Goal: Task Accomplishment & Management: Use online tool/utility

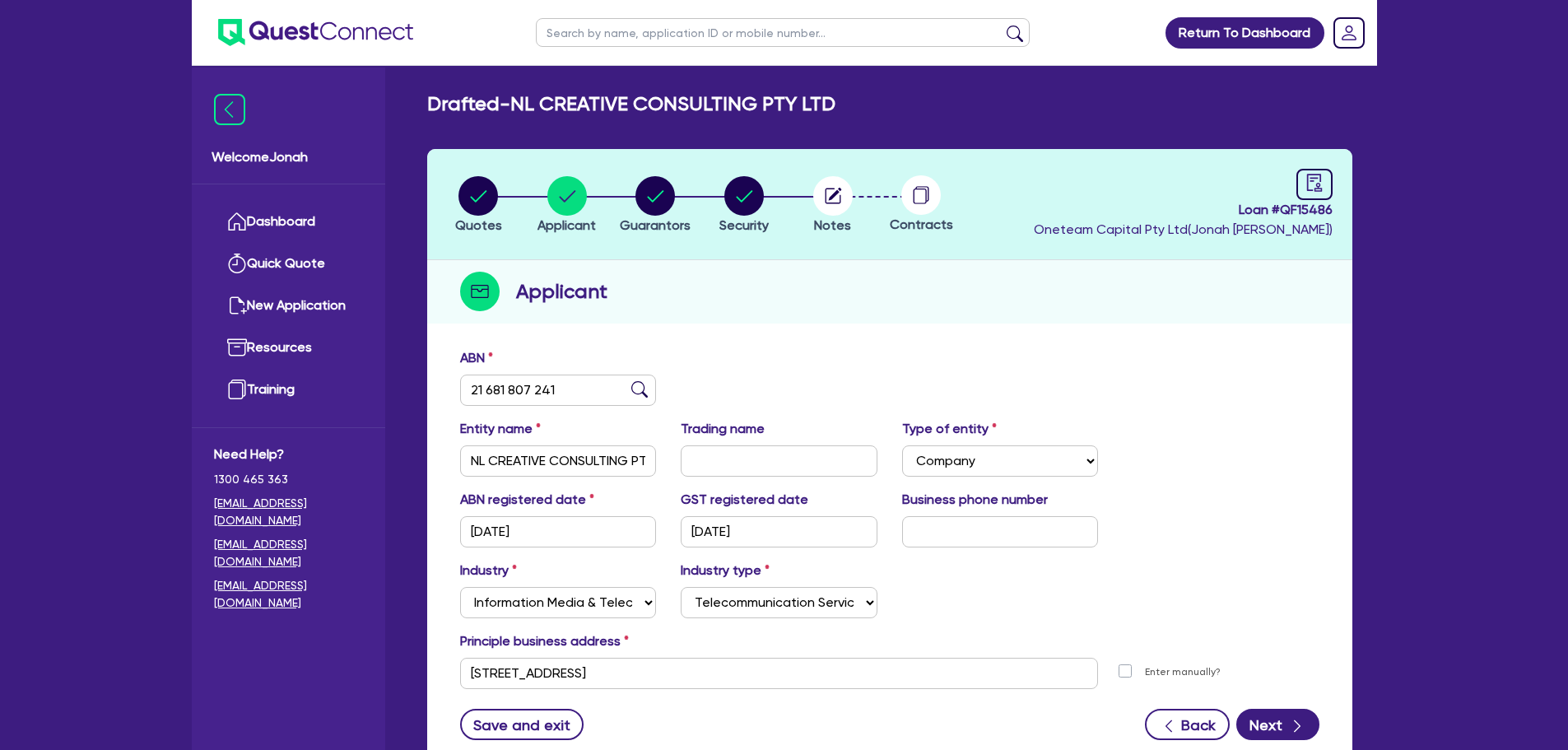
select select "COMPANY"
select select "INFORMATION_TELECOMMUNICATION"
select select "TELECOMMUNICATION_SERVICES"
click at [480, 194] on circle "button" at bounding box center [478, 196] width 40 height 40
select select "Other"
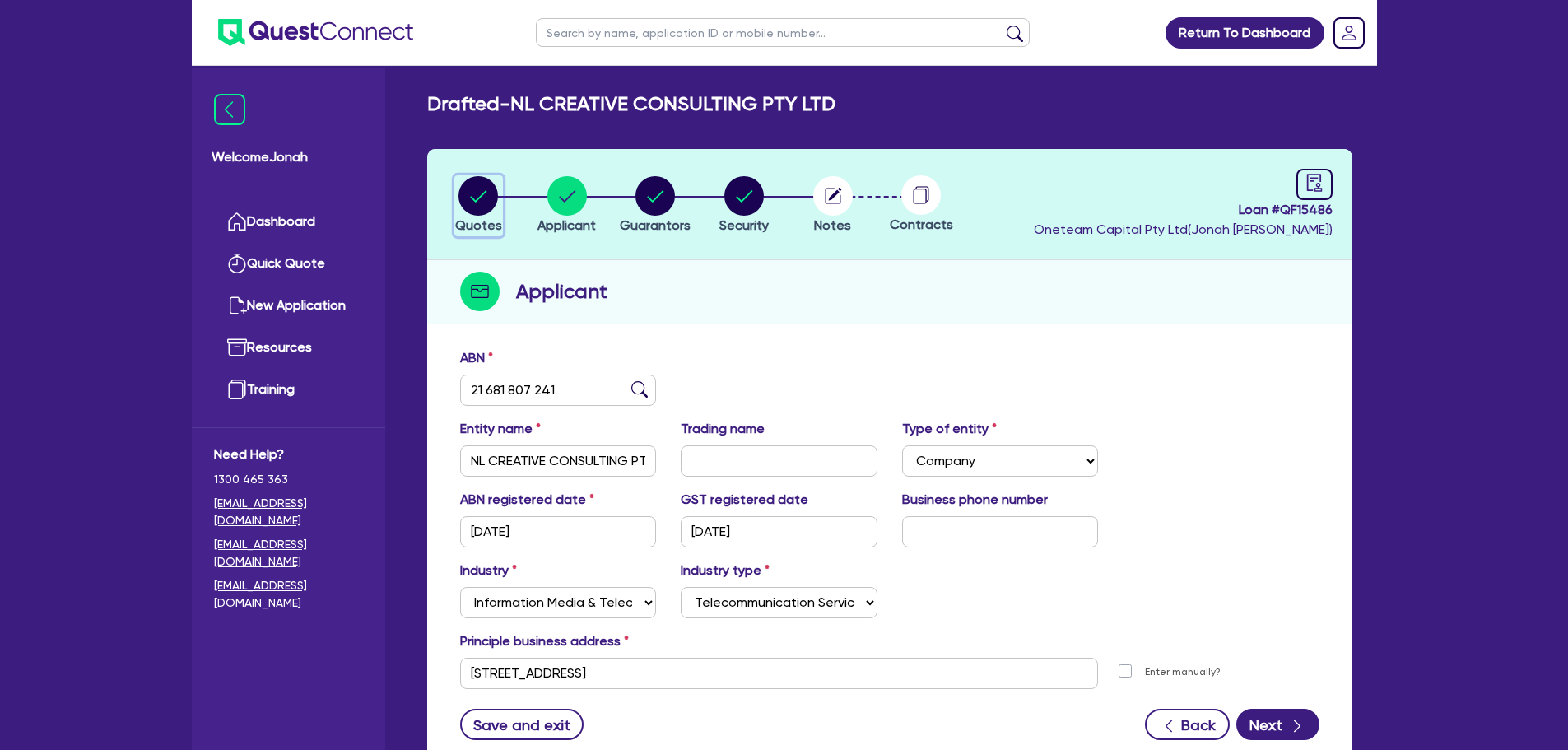
select select "TERTIARY_ASSETS"
select select "IT_EQUIPMENT"
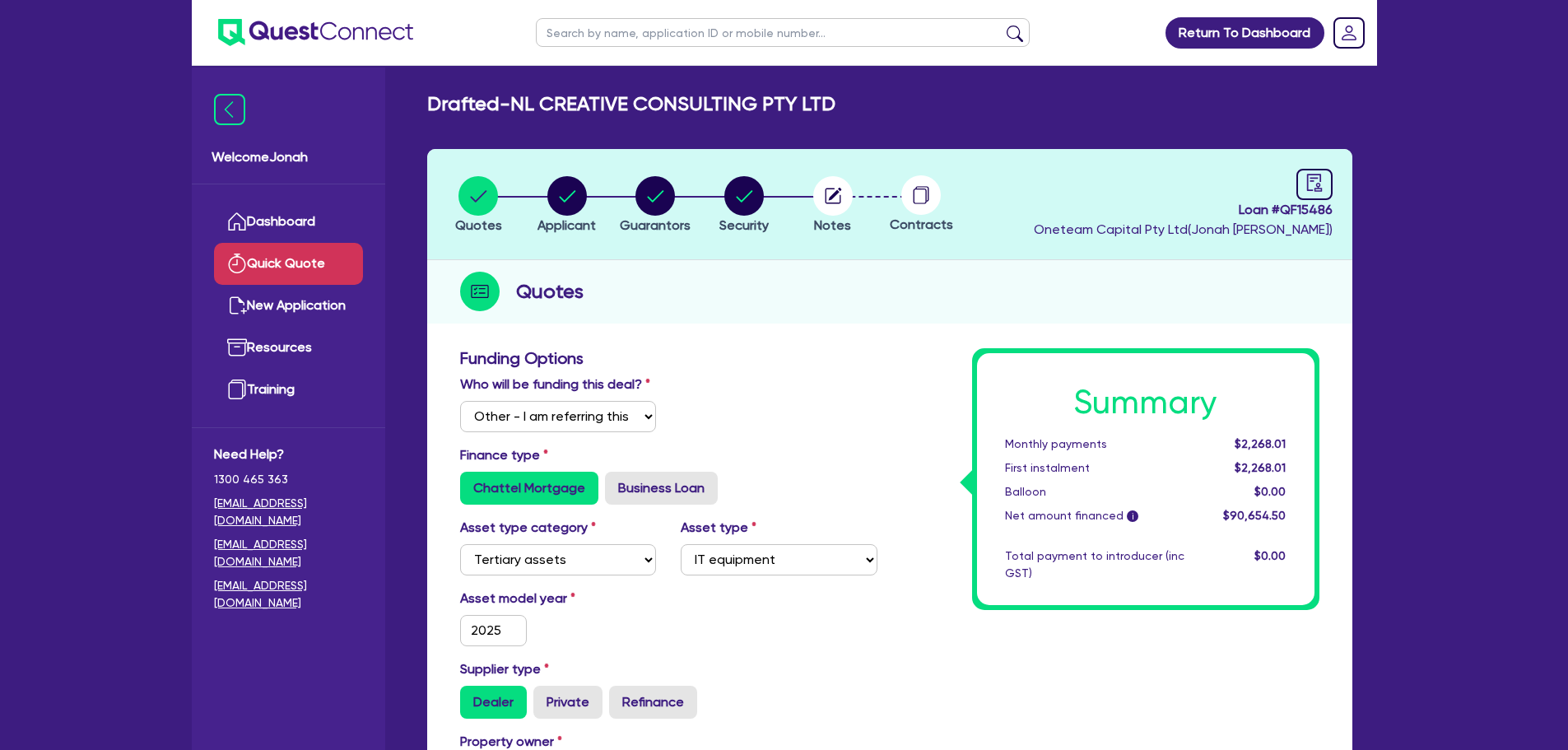
click at [279, 266] on link "Quick Quote" at bounding box center [288, 264] width 149 height 42
select select "Other"
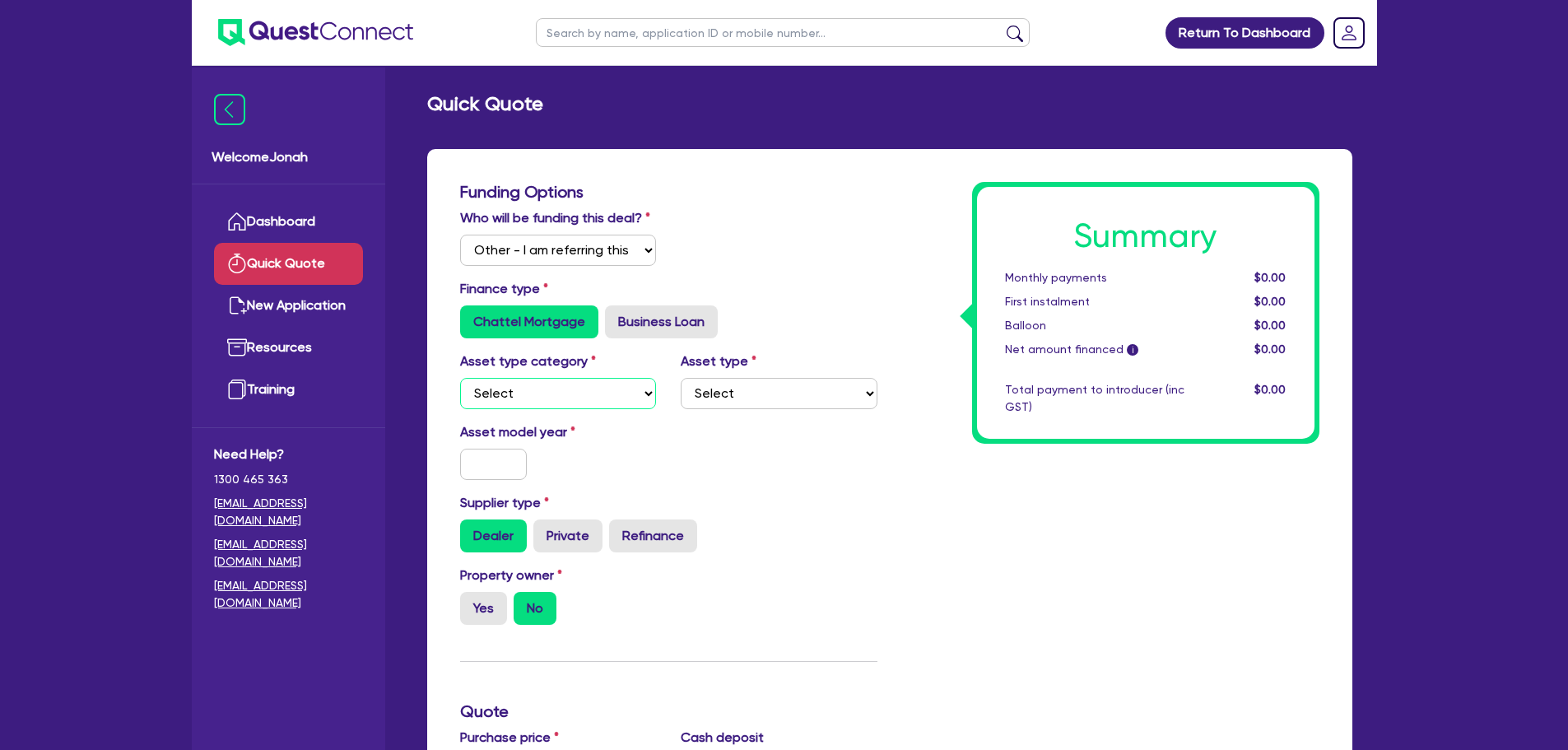
click at [622, 399] on select "Select Cars and light trucks Primary assets Secondary assets Tertiary assets" at bounding box center [558, 393] width 196 height 31
select select "PRIMARY_ASSETS"
click at [461, 378] on select "Select Cars and light trucks Primary assets Secondary assets Tertiary assets" at bounding box center [558, 393] width 196 height 31
click at [783, 395] on select "Select Heavy trucks over 4.5 tonne Trailers Bus and coaches Yellow goods and ex…" at bounding box center [779, 393] width 196 height 31
select select "YELLOW_GOODS_AND_EXCAVATORS"
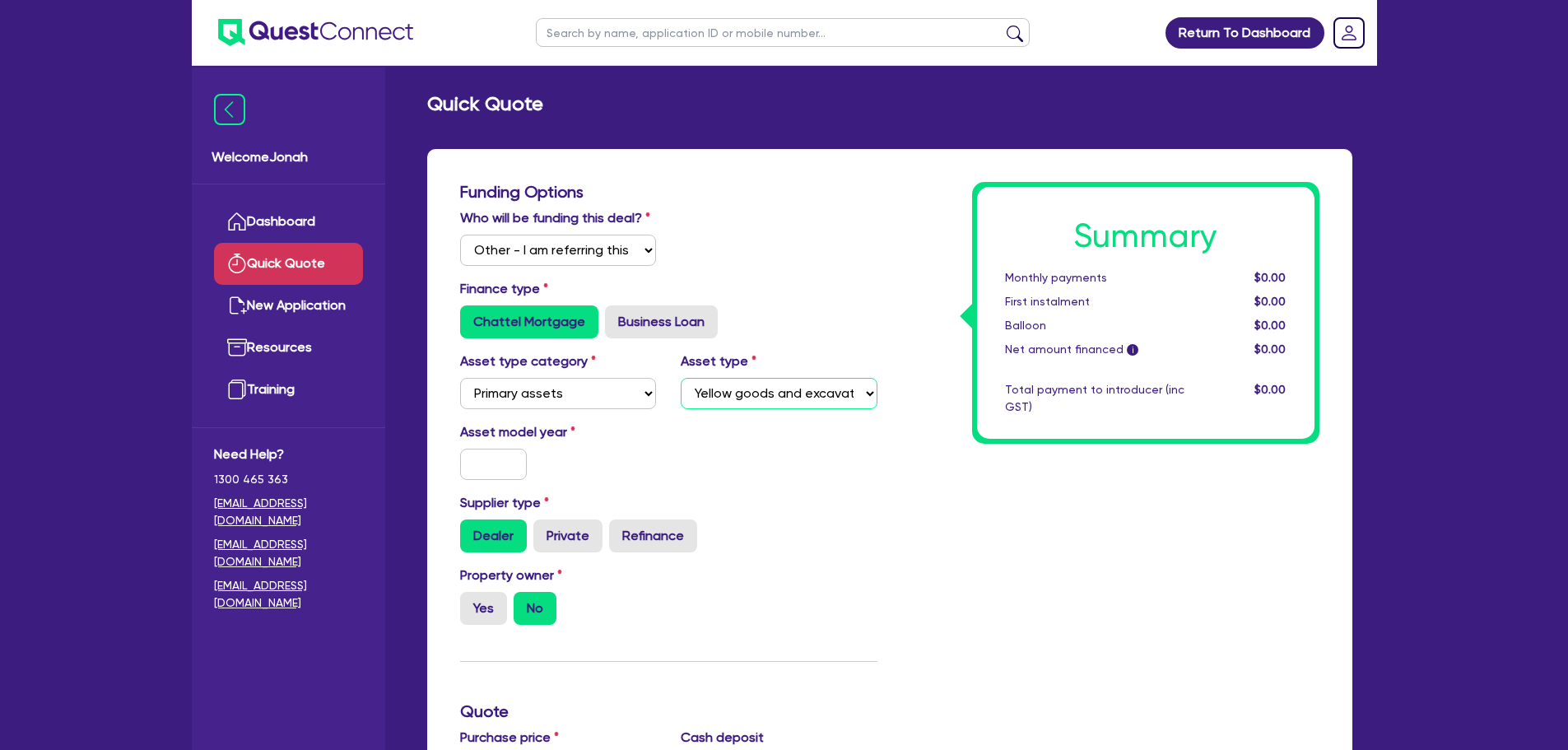
click at [681, 378] on select "Select Heavy trucks over 4.5 tonne Trailers Bus and coaches Yellow goods and ex…" at bounding box center [779, 393] width 196 height 31
click at [453, 463] on div at bounding box center [493, 464] width 93 height 31
click at [473, 460] on input "text" at bounding box center [494, 464] width 68 height 31
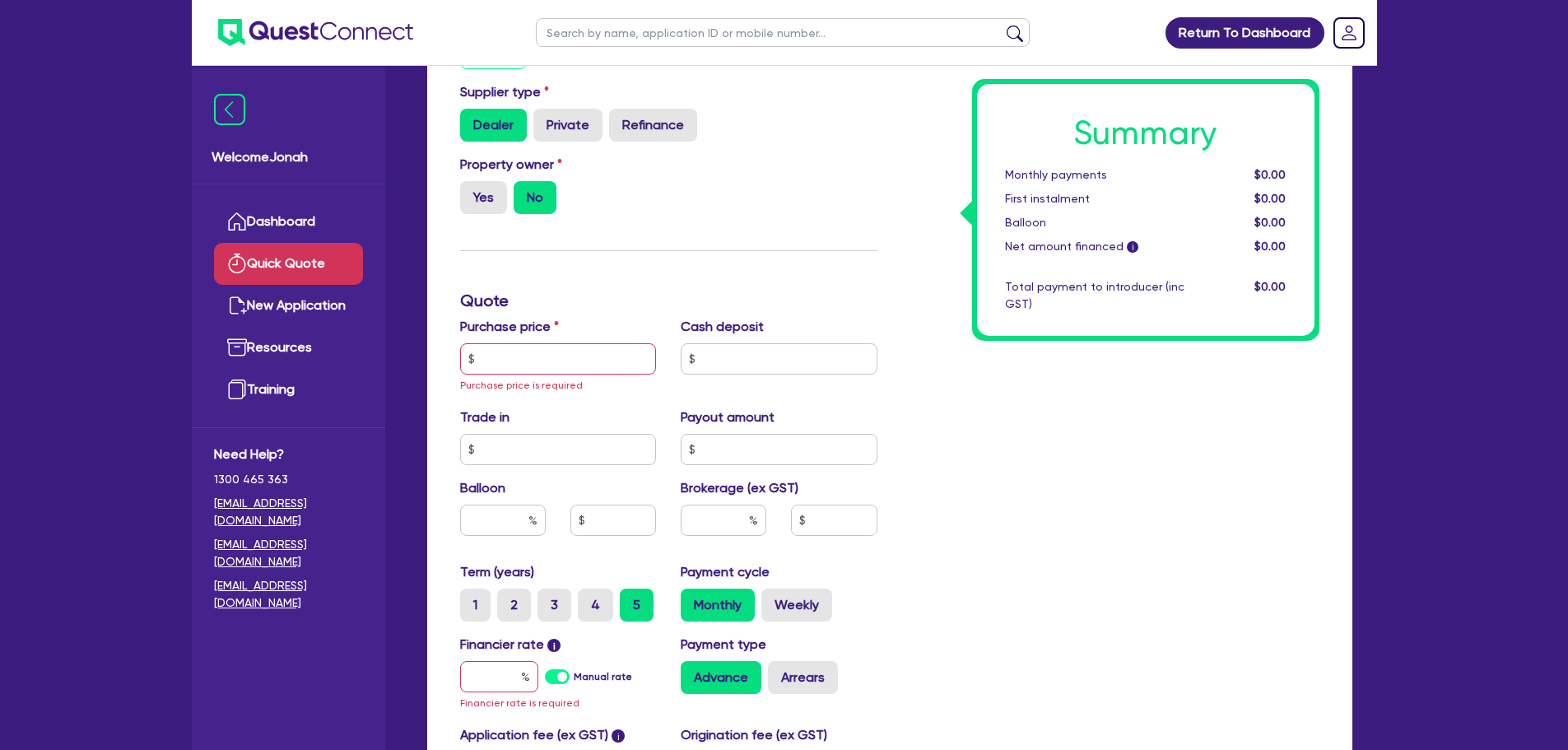
scroll to position [412, 0]
type input "2022"
click at [495, 674] on input "text" at bounding box center [499, 675] width 78 height 31
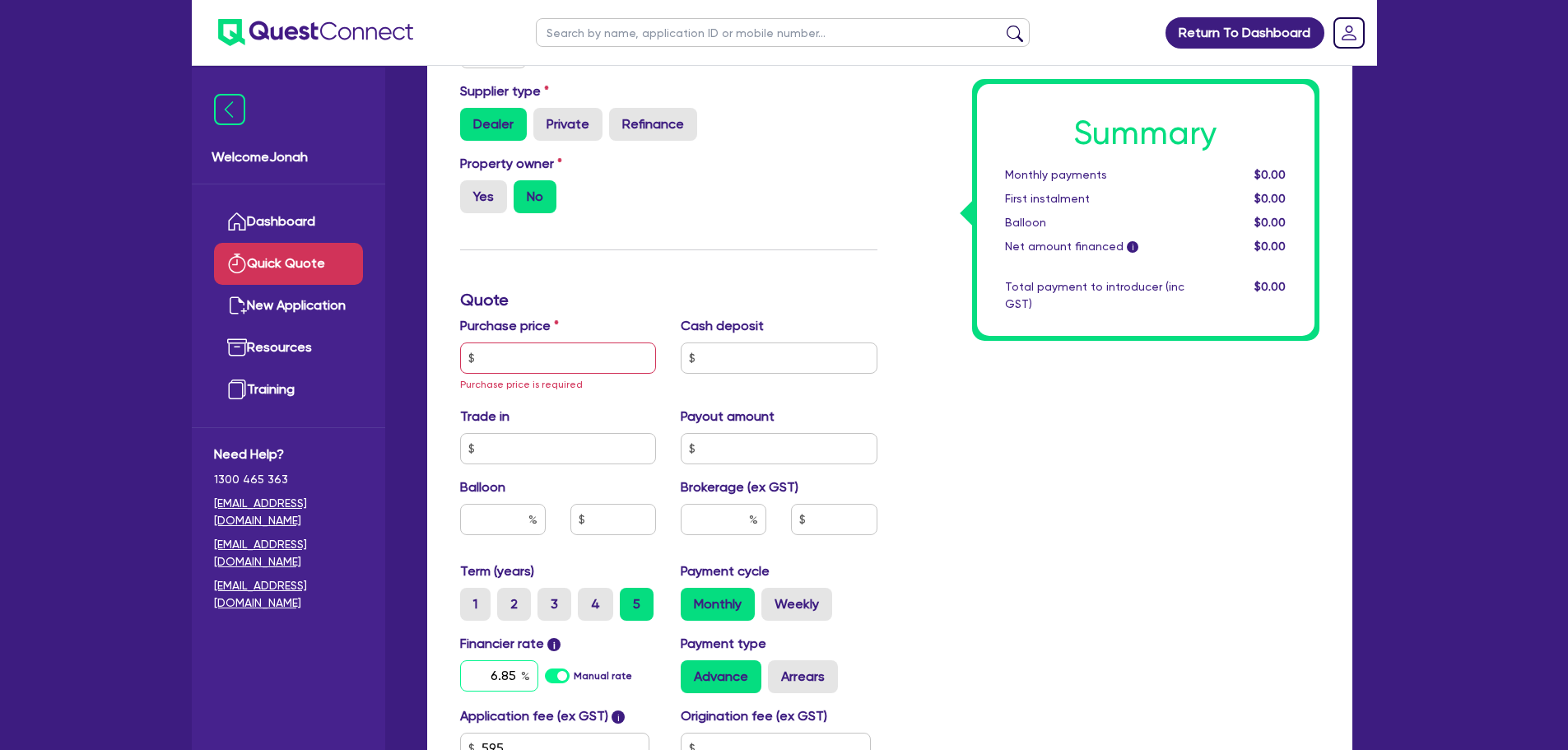
type input "6.85"
click at [1008, 540] on div "Summary Monthly payments $0.00 First instalment $0.00 Balloon $0.00 Net amount …" at bounding box center [1111, 310] width 443 height 1080
click at [545, 370] on input "text" at bounding box center [558, 358] width 196 height 31
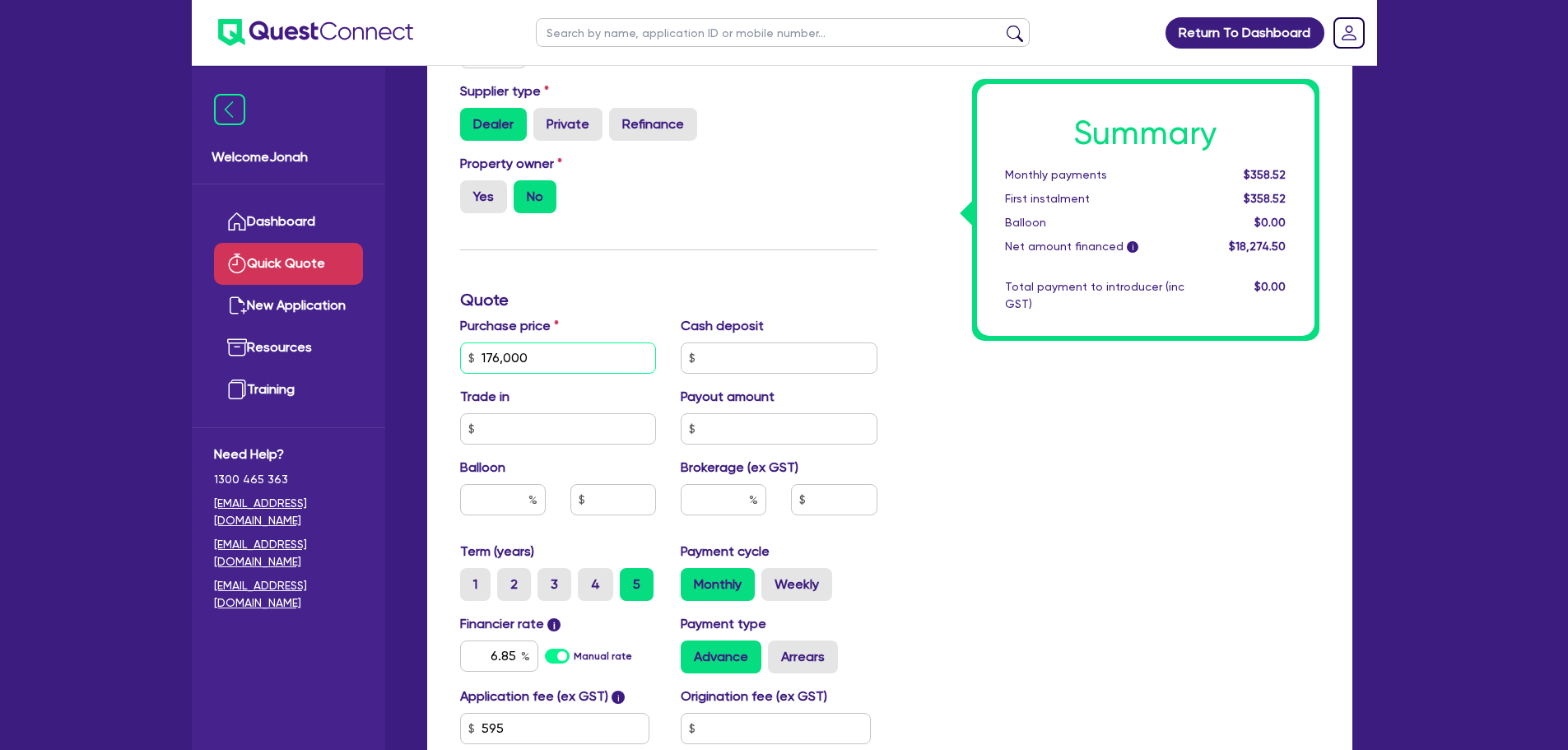
type input "176,000"
click at [997, 400] on div "Summary Monthly payments $358.52 First instalment $358.52 Balloon $0.00 Net amo…" at bounding box center [1111, 300] width 443 height 1060
click at [801, 363] on input "text" at bounding box center [779, 358] width 196 height 31
type input "35,200"
click at [1027, 519] on div "Summary Monthly payments $3,465.70 First instalment $3,465.70 Balloon $0.00 Net…" at bounding box center [1111, 300] width 443 height 1060
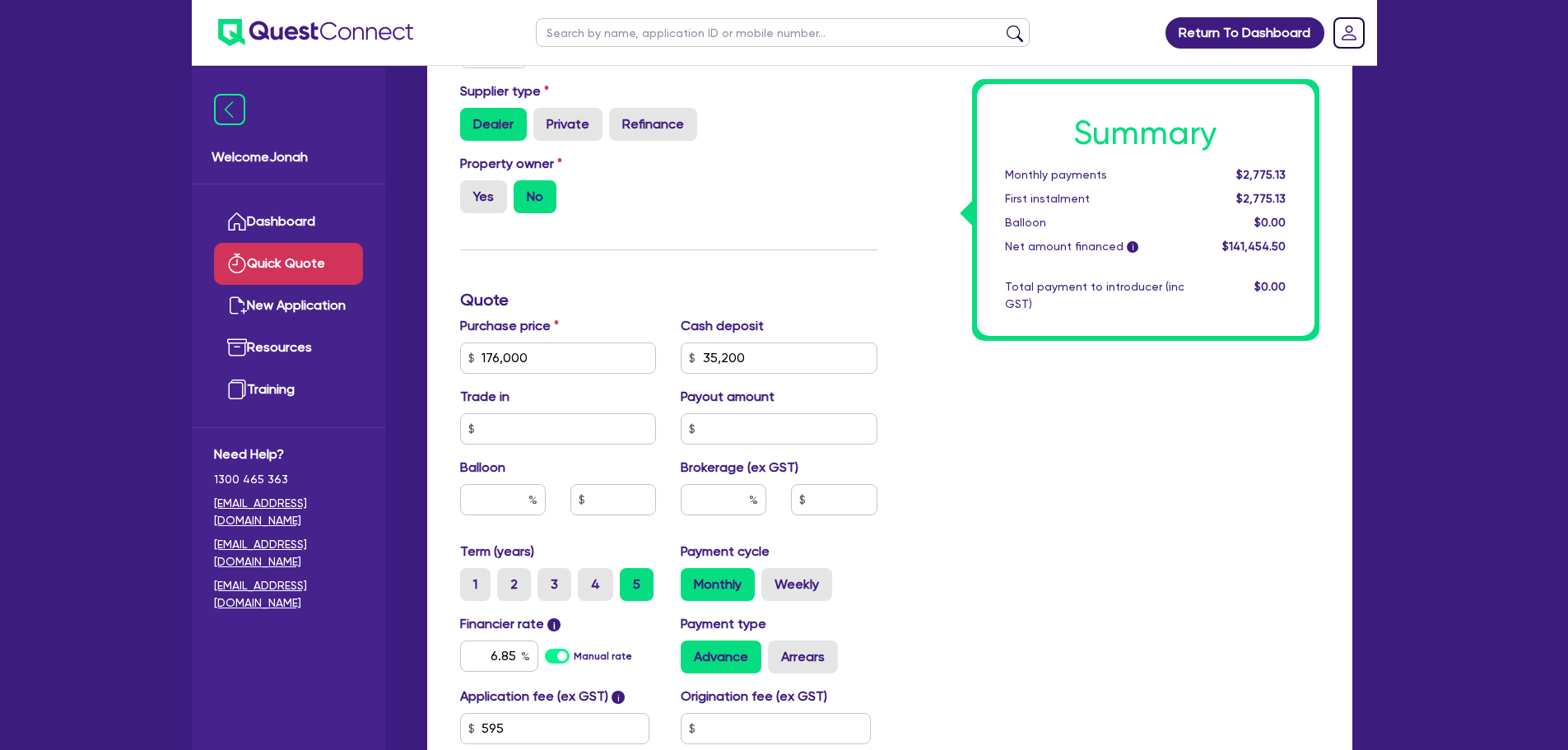
click at [1259, 173] on span "$2,775.13" at bounding box center [1262, 174] width 50 height 13
click at [1265, 341] on div "Summary Monthly payments $2,775.13 First instalment $2,775.13 Balloon $0.00 Net…" at bounding box center [1111, 300] width 443 height 1060
click at [726, 505] on input "text" at bounding box center [724, 500] width 86 height 31
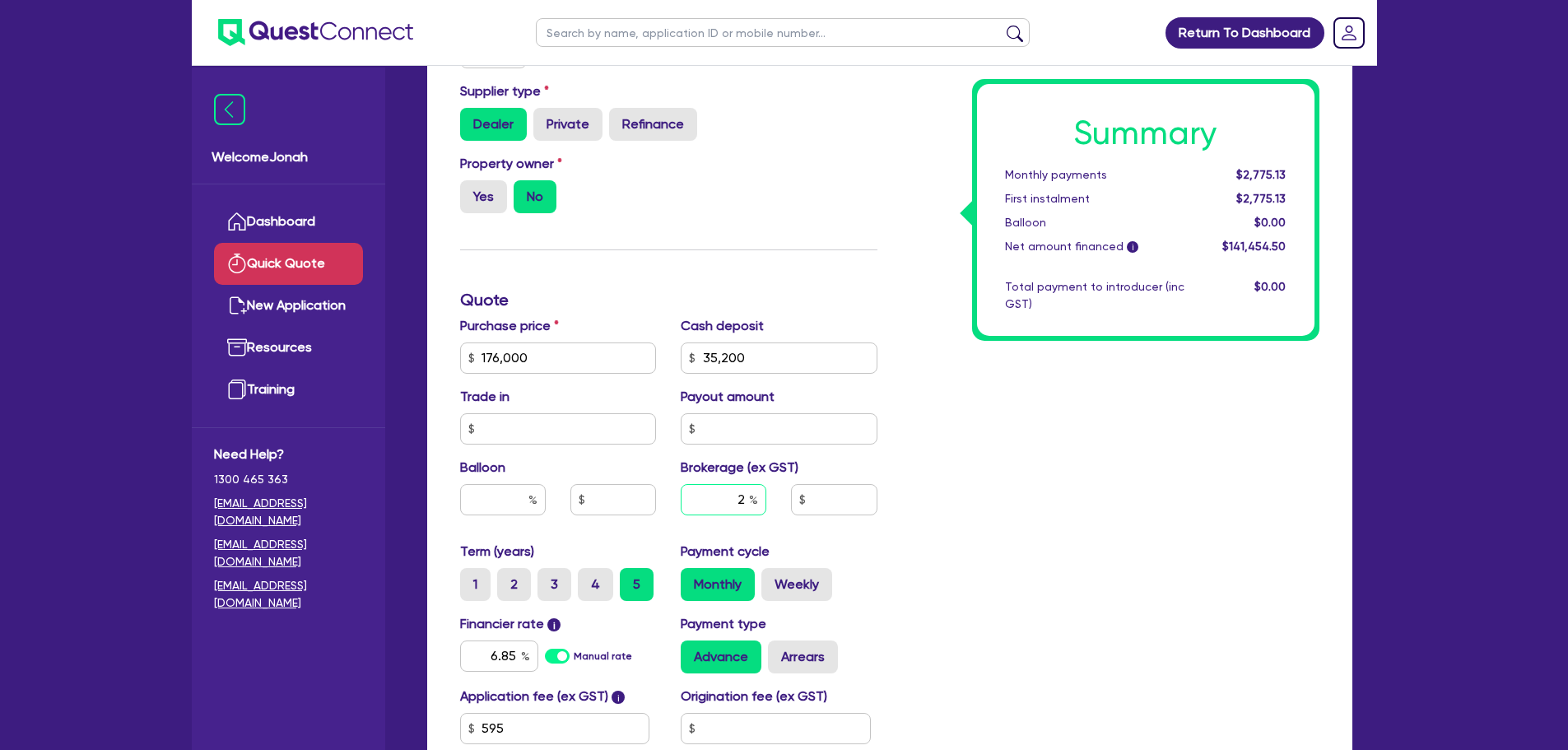
type input "2"
click at [925, 547] on div "Summary Monthly payments Calculating... First instalment Calculating... Balloon…" at bounding box center [1111, 300] width 443 height 1060
type input "2,829.09"
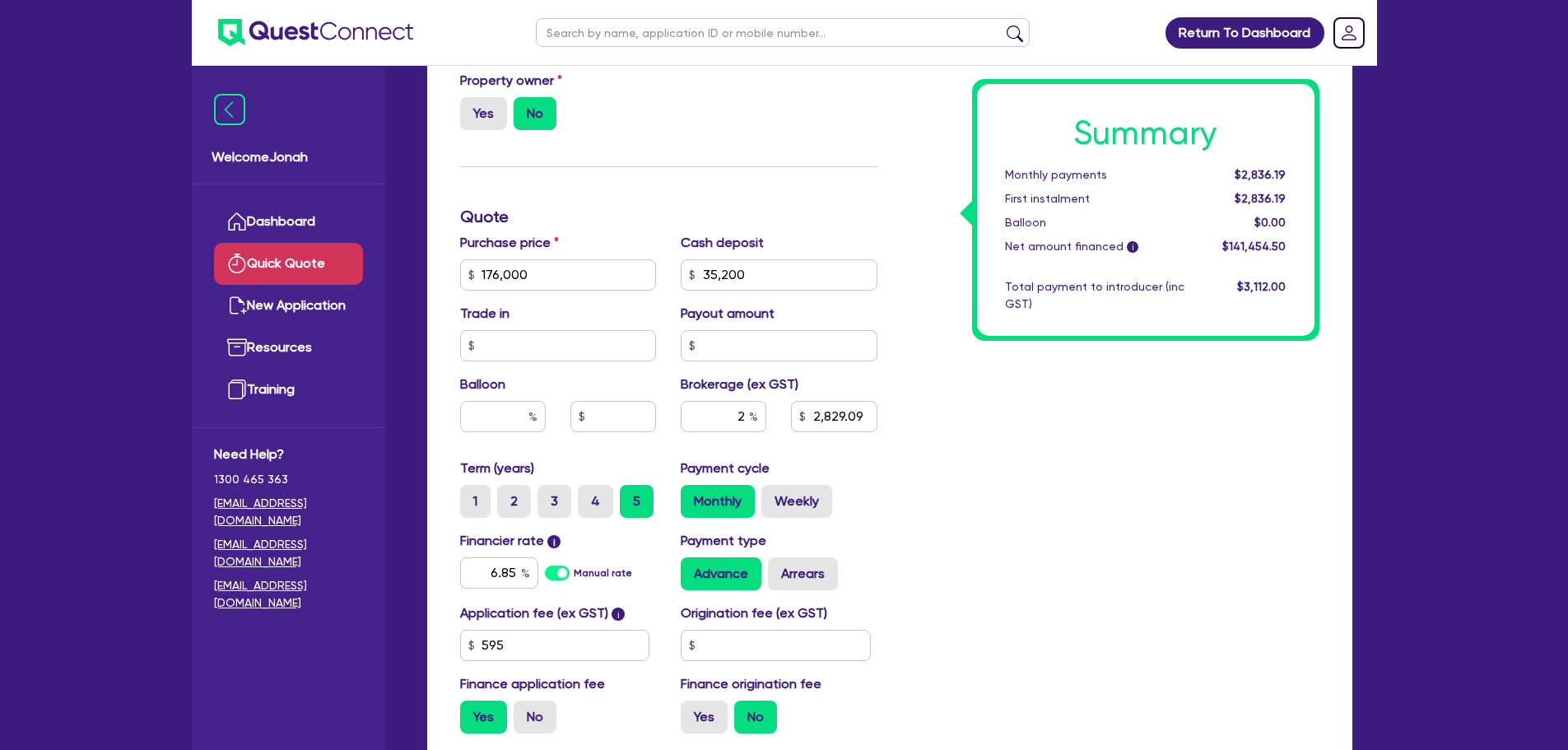
scroll to position [495, 0]
click at [508, 434] on div "Balloon" at bounding box center [558, 411] width 221 height 71
click at [508, 426] on input "text" at bounding box center [503, 417] width 86 height 31
type input "3"
type input "2,829.09"
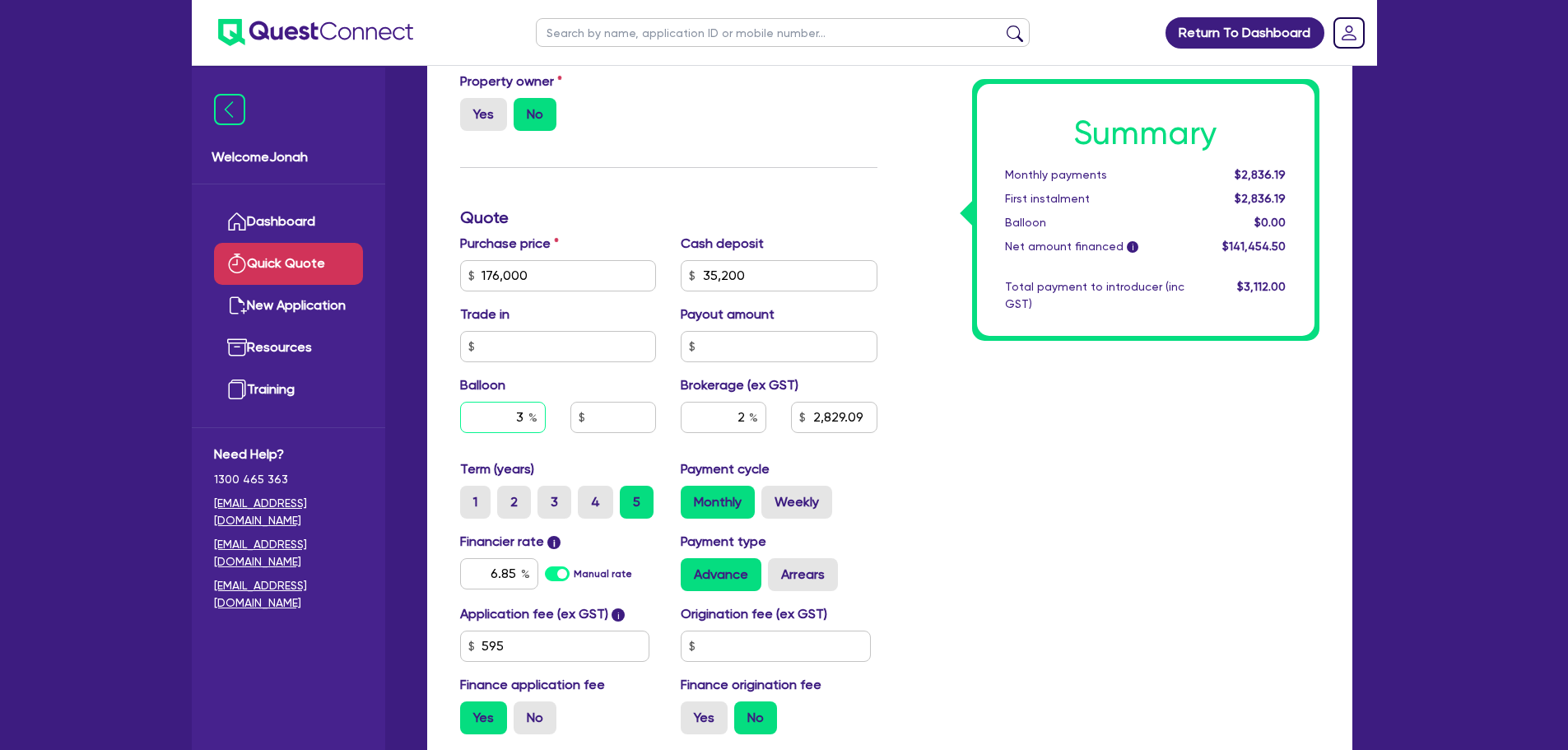
type input "30"
type input "2,829.09"
type input "30"
type input "2,829.09"
type input "52,800"
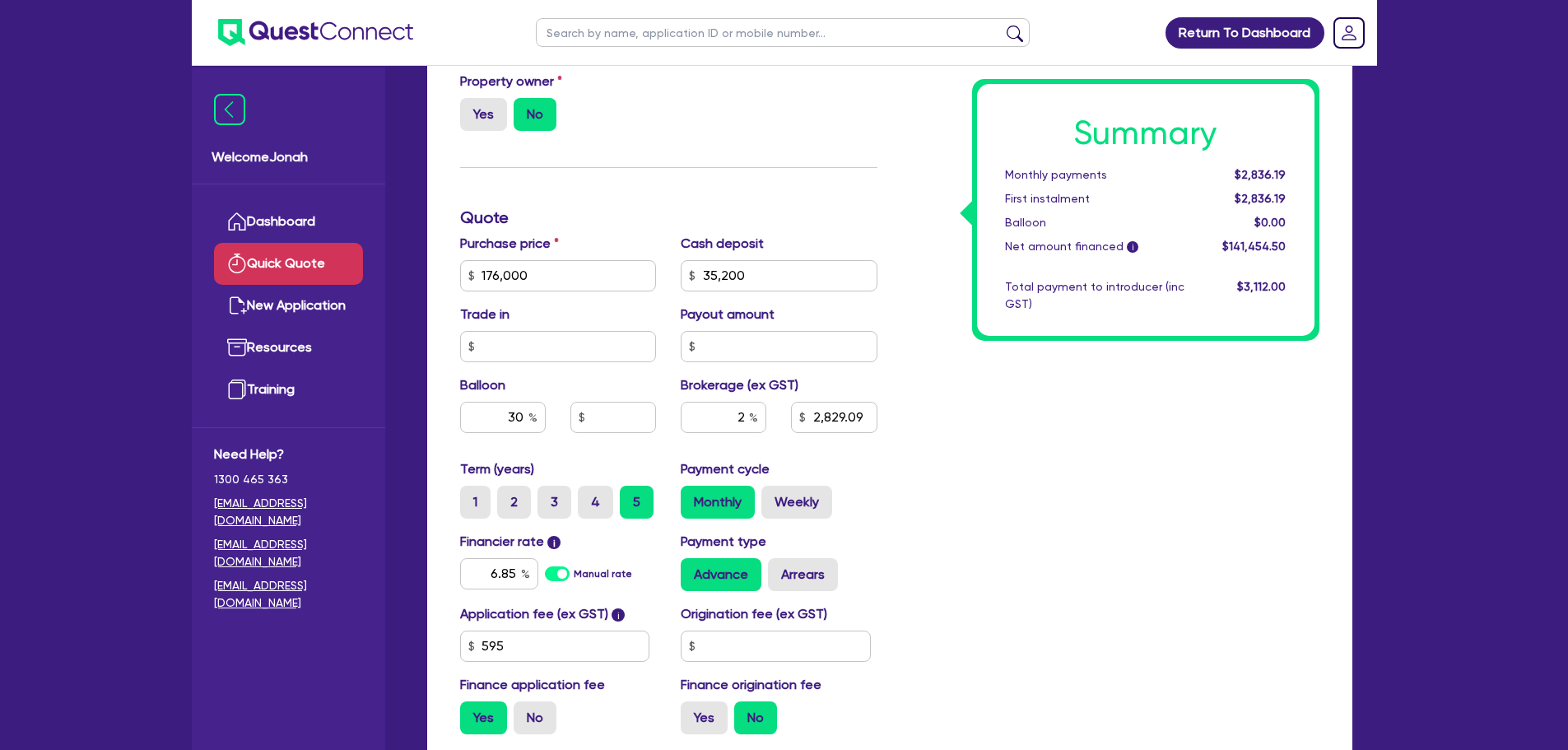
type input "2,829.09"
click at [931, 469] on div "Summary Monthly payments $2,836.19 First instalment $2,836.19 Balloon $0.00 Net…" at bounding box center [1111, 217] width 443 height 1060
click at [487, 579] on input "6.85" at bounding box center [499, 573] width 78 height 31
click at [514, 569] on input "6.85" at bounding box center [499, 573] width 78 height 31
type input "52,800"
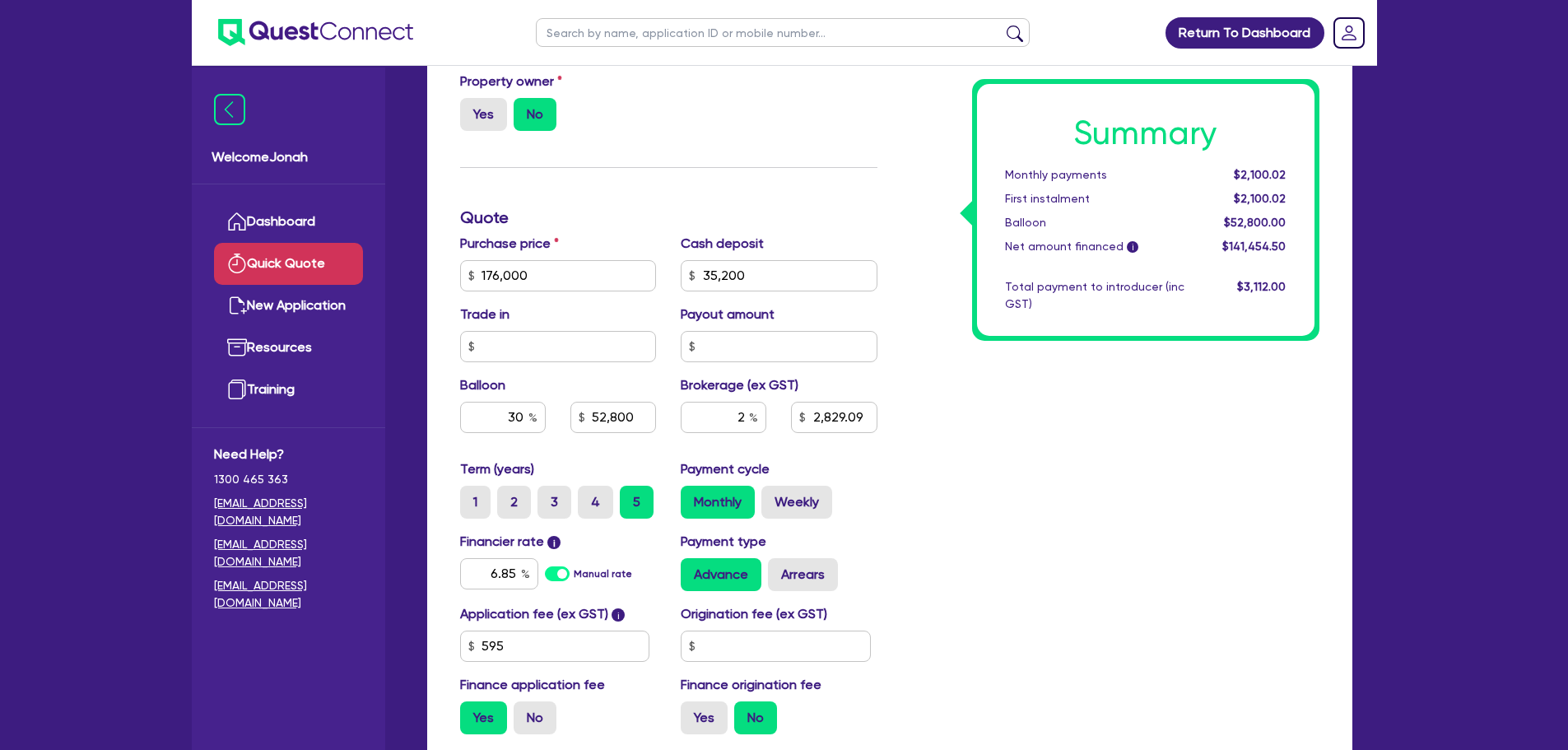
type input "2,829.09"
click at [934, 500] on div "Summary Monthly payments $2,100.02 First instalment $2,100.02 Balloon $52,800.0…" at bounding box center [1111, 217] width 443 height 1060
type input "52,800"
type input "2,829.09"
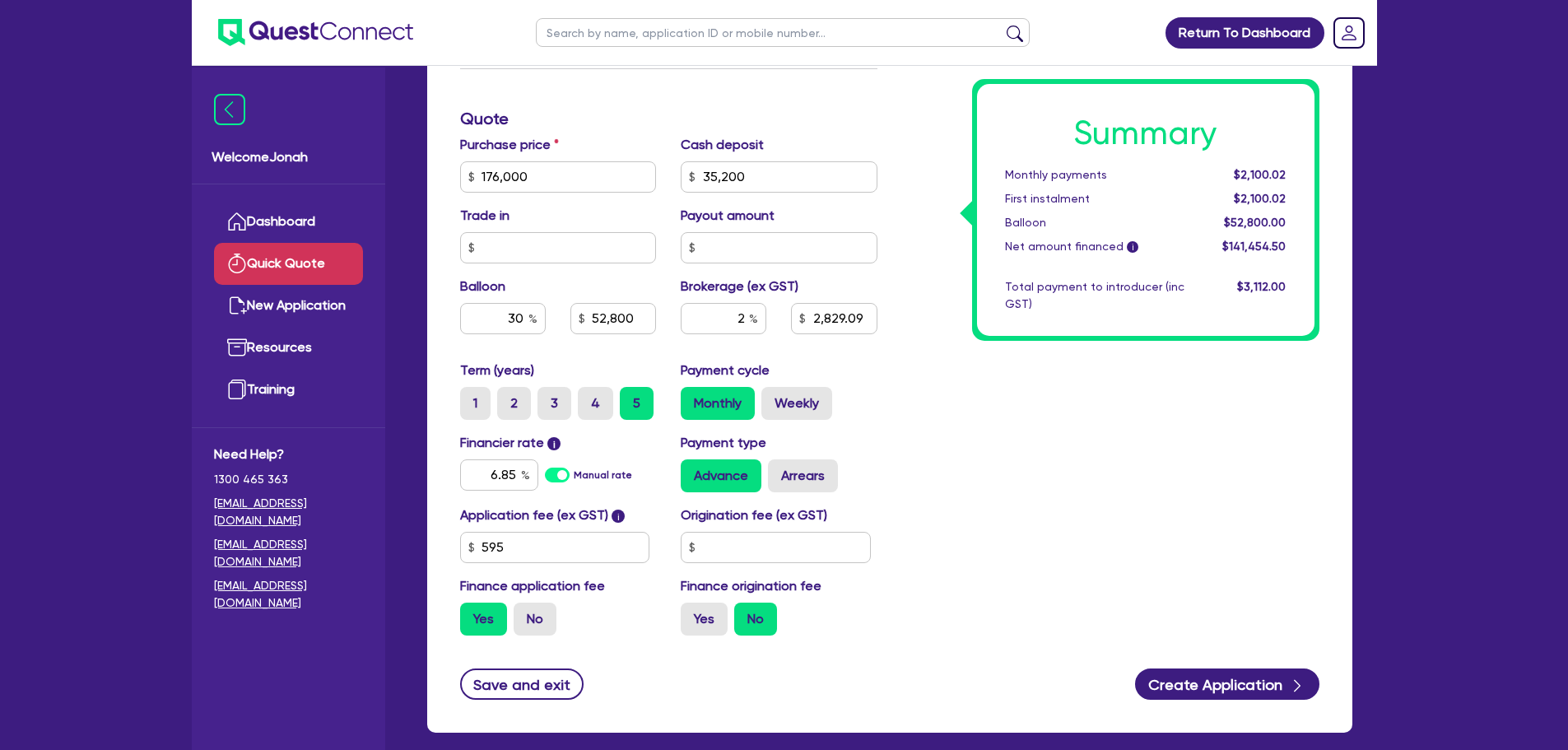
scroll to position [594, 0]
drag, startPoint x: 733, startPoint y: 319, endPoint x: 765, endPoint y: 315, distance: 32.2
click at [770, 317] on div "2" at bounding box center [724, 324] width 111 height 45
type input "52,800"
type input "3"
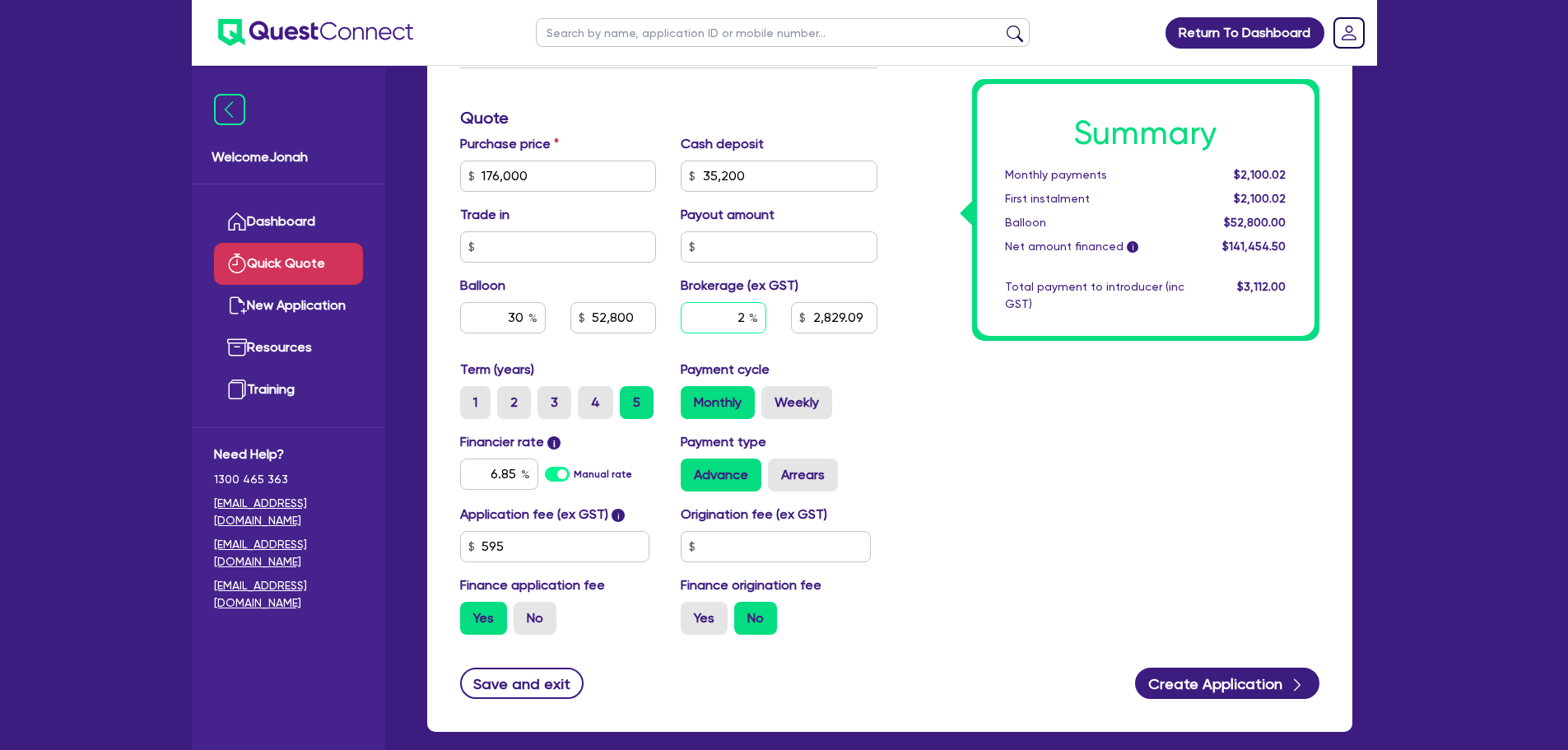
type input "2,829.09"
type input "3"
type input "52,800"
type input "2,829.09"
click at [1001, 457] on div "Summary Monthly payments $2,100.02 First instalment $2,100.02 Balloon $52,800.0…" at bounding box center [1111, 118] width 443 height 1060
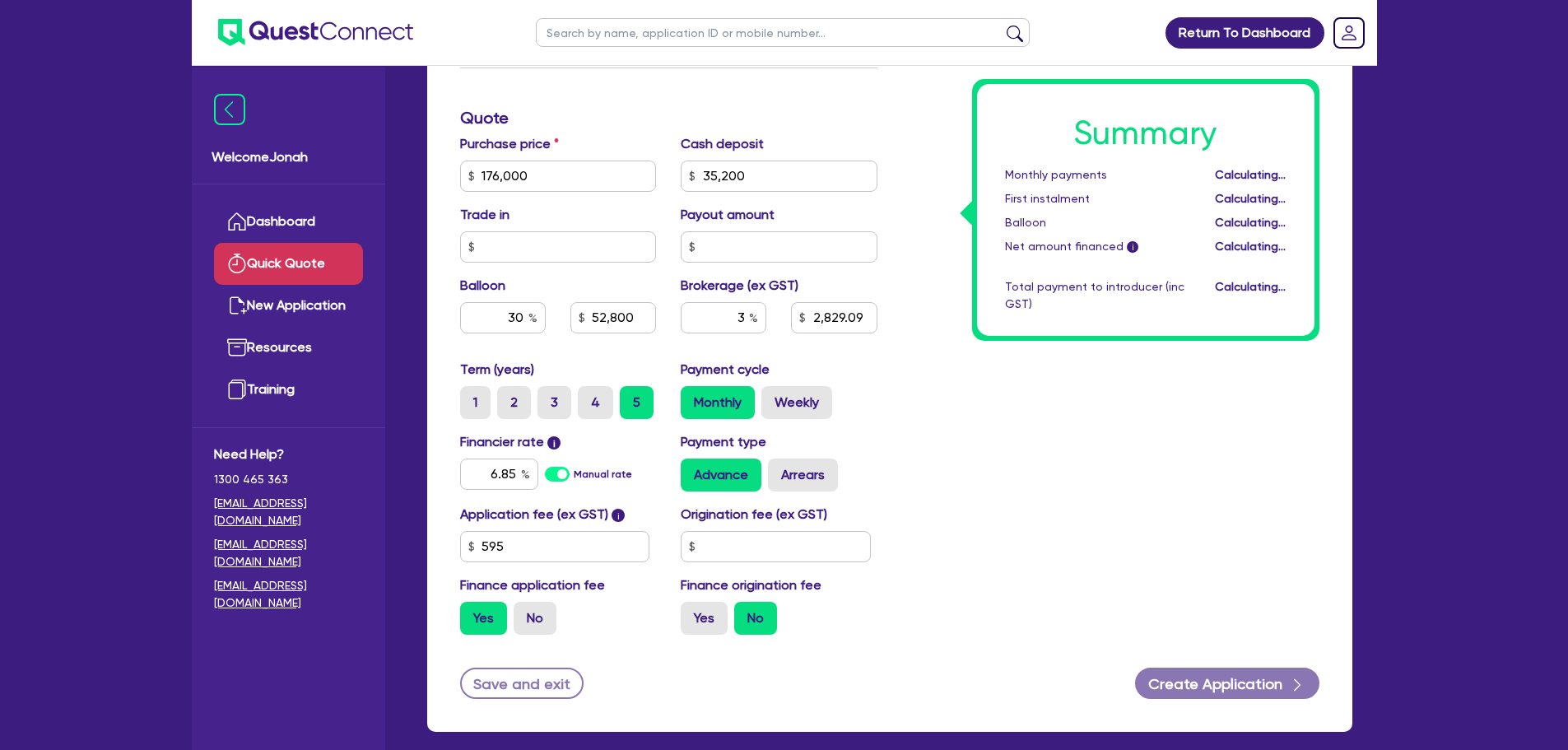
type input "52,800"
type input "4,243.64"
click at [745, 320] on input "3" at bounding box center [724, 317] width 86 height 31
type input "52,800"
type input "2"
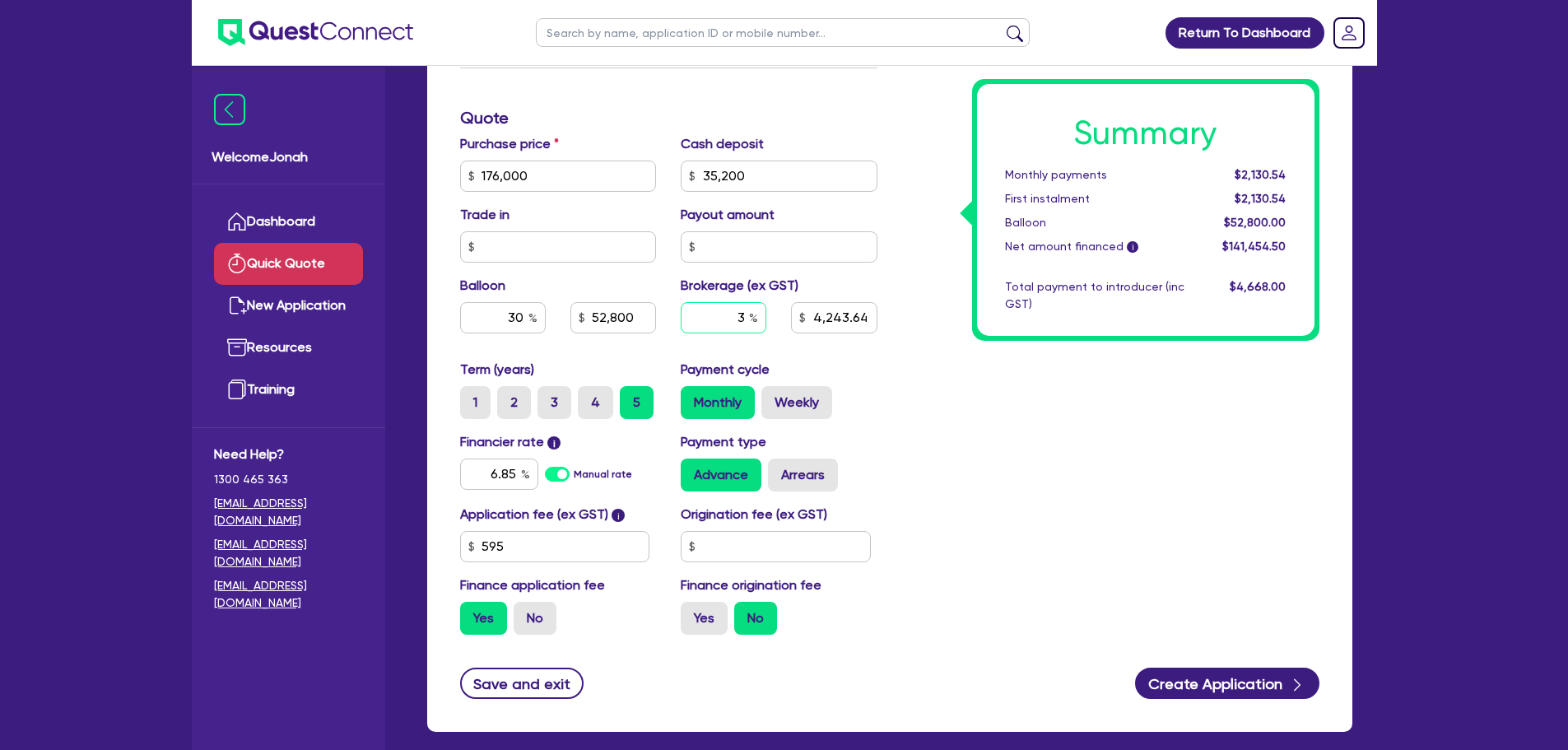
type input "4,243.64"
type input "2"
type input "52,800"
type input "4,243.64"
click at [973, 353] on div "Summary Monthly payments $2,130.54 First instalment $2,130.54 Balloon $52,800.0…" at bounding box center [1111, 118] width 443 height 1060
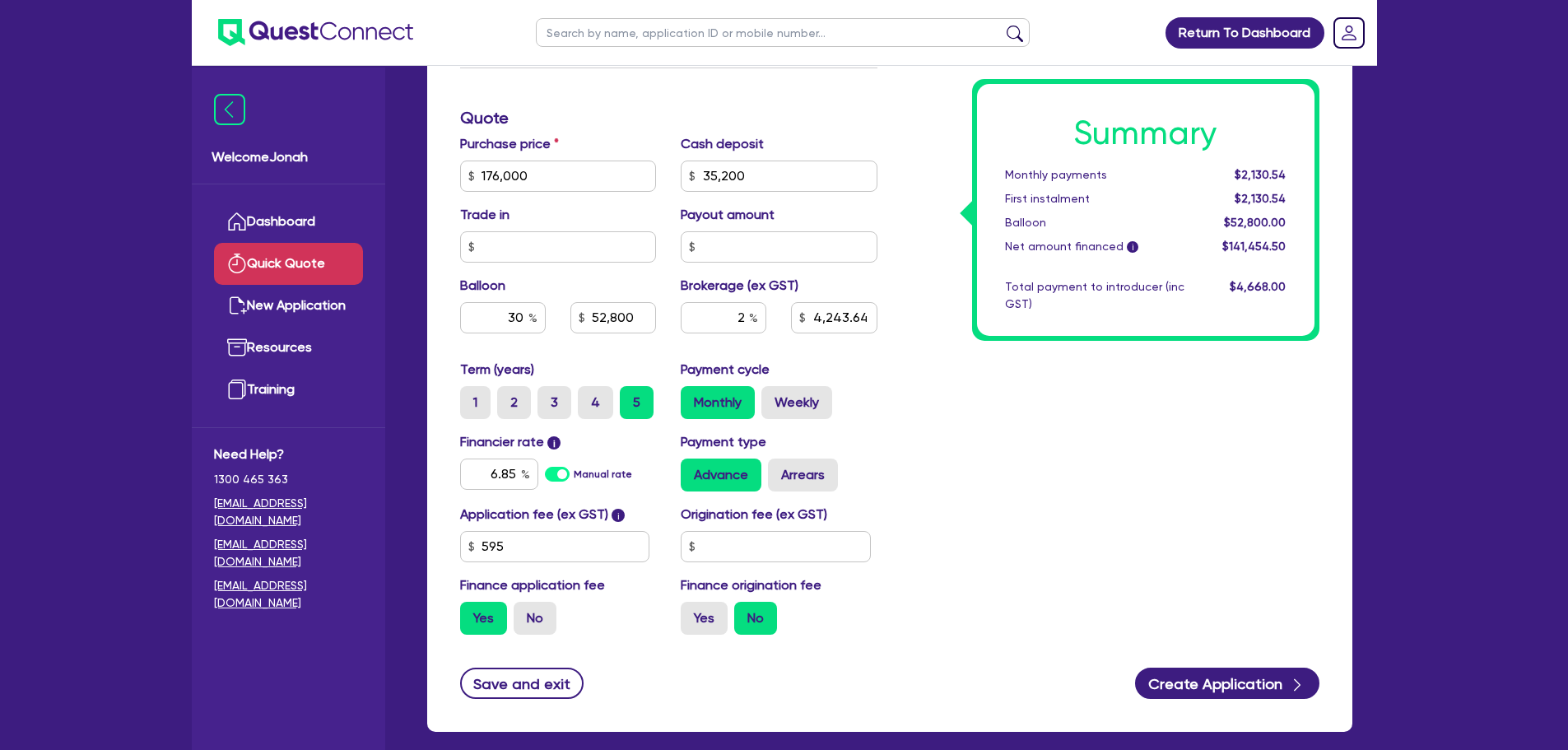
type input "52,800"
type input "2,829.09"
click at [511, 481] on input "6.85" at bounding box center [499, 474] width 78 height 31
type input "52,800"
type input "2,829.09"
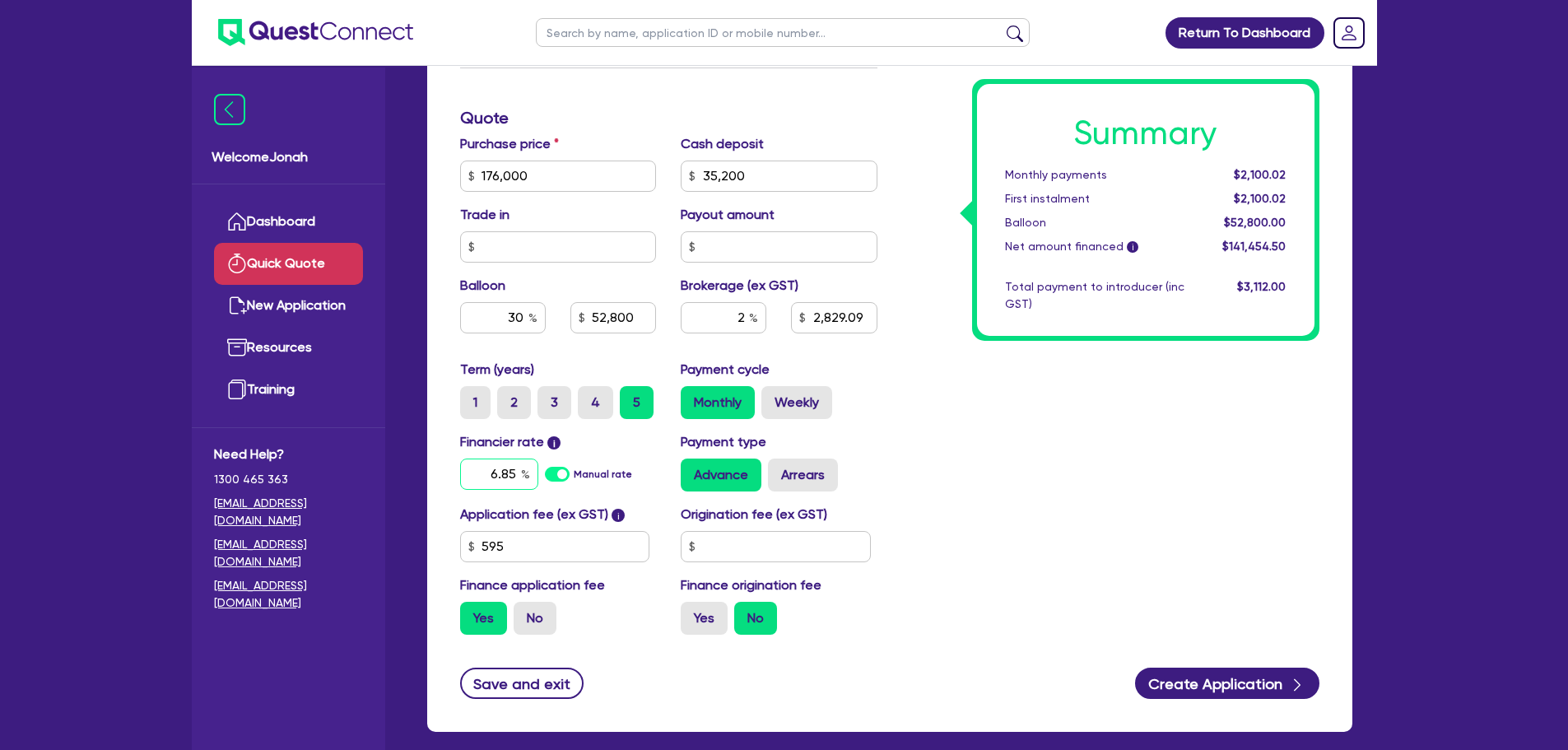
type input "6.8"
type input "52,800"
type input "2,829.09"
type input "6."
type input "52,800"
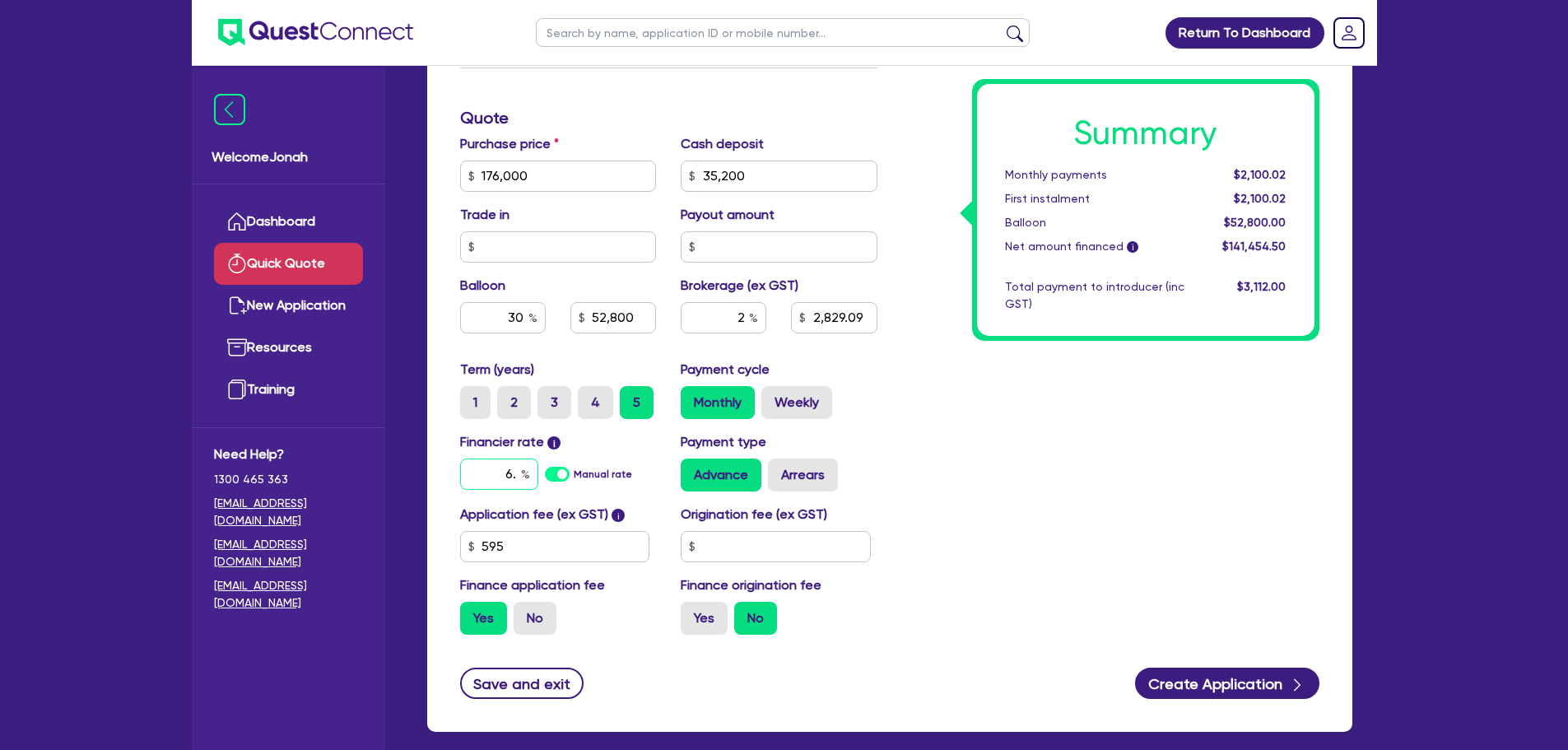
type input "2,829.09"
type input "6.8"
type input "52,800"
type input "2,829.09"
type input "6.85"
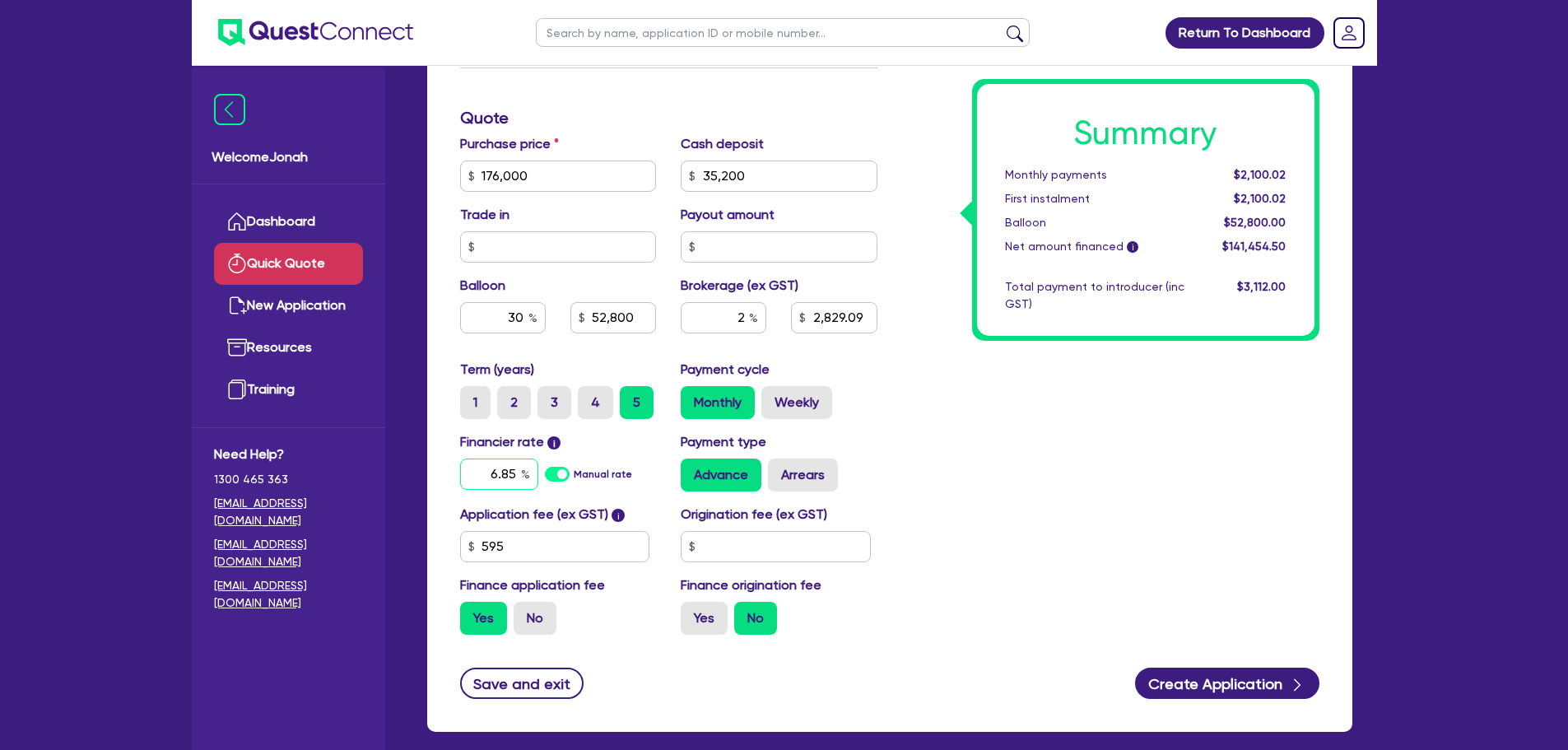
type input "52,800"
type input "2,829.09"
type input "6.8"
type input "52,800"
type input "2,829.09"
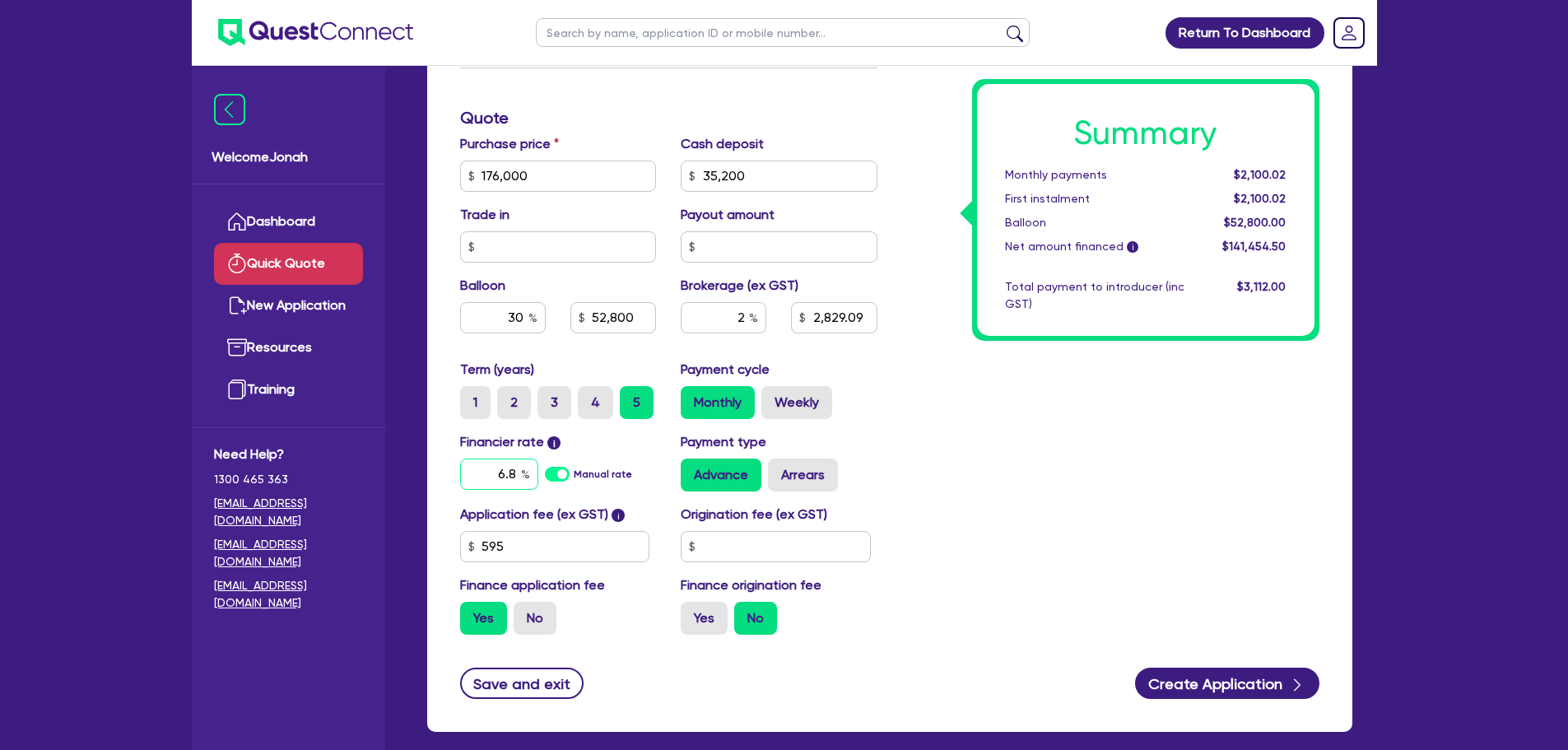
type input "6."
type input "52,800"
type input "2,829.09"
type input "6.6"
type input "52,800"
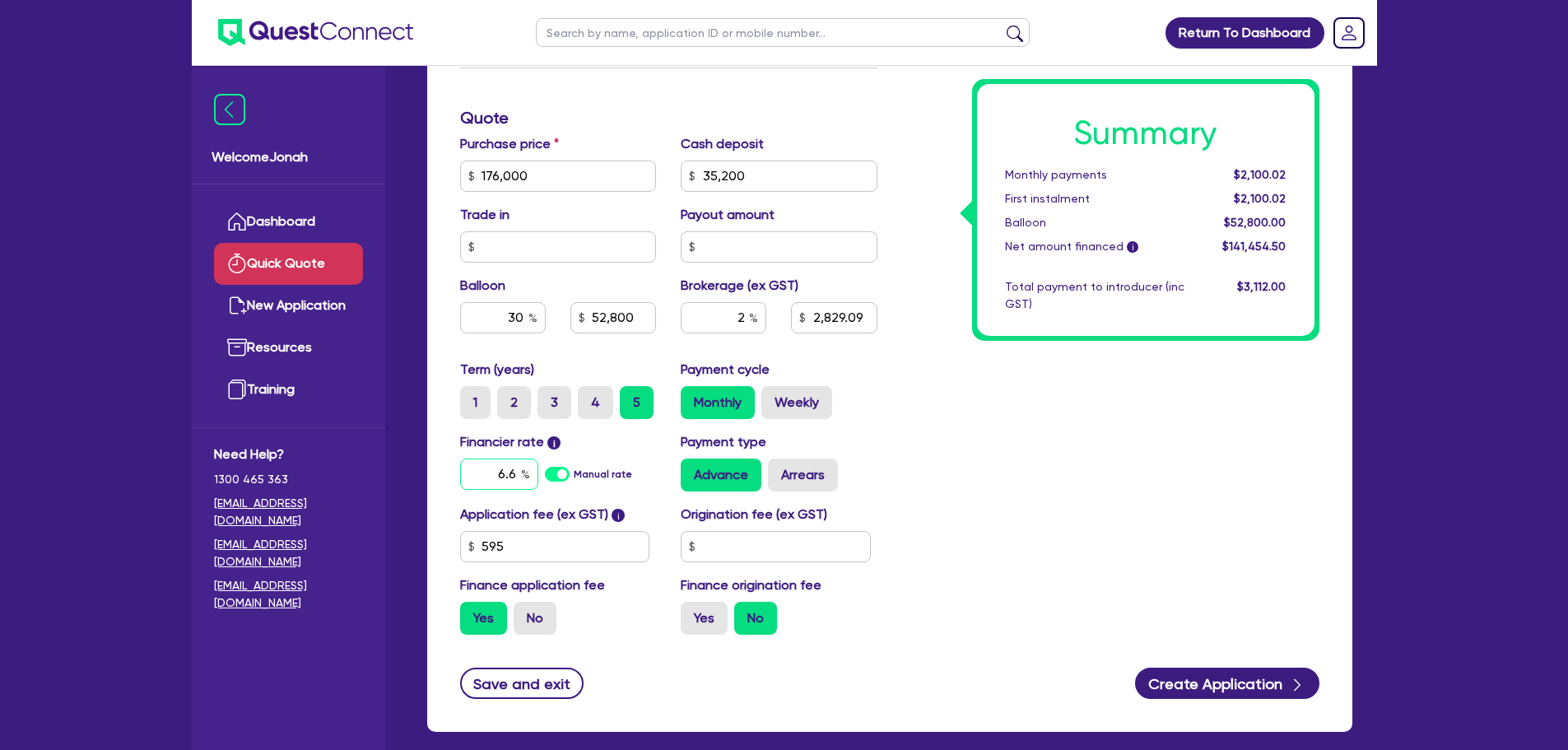
type input "2,829.09"
type input "6.69"
type input "52,800"
type input "2,829.09"
type input "52,800"
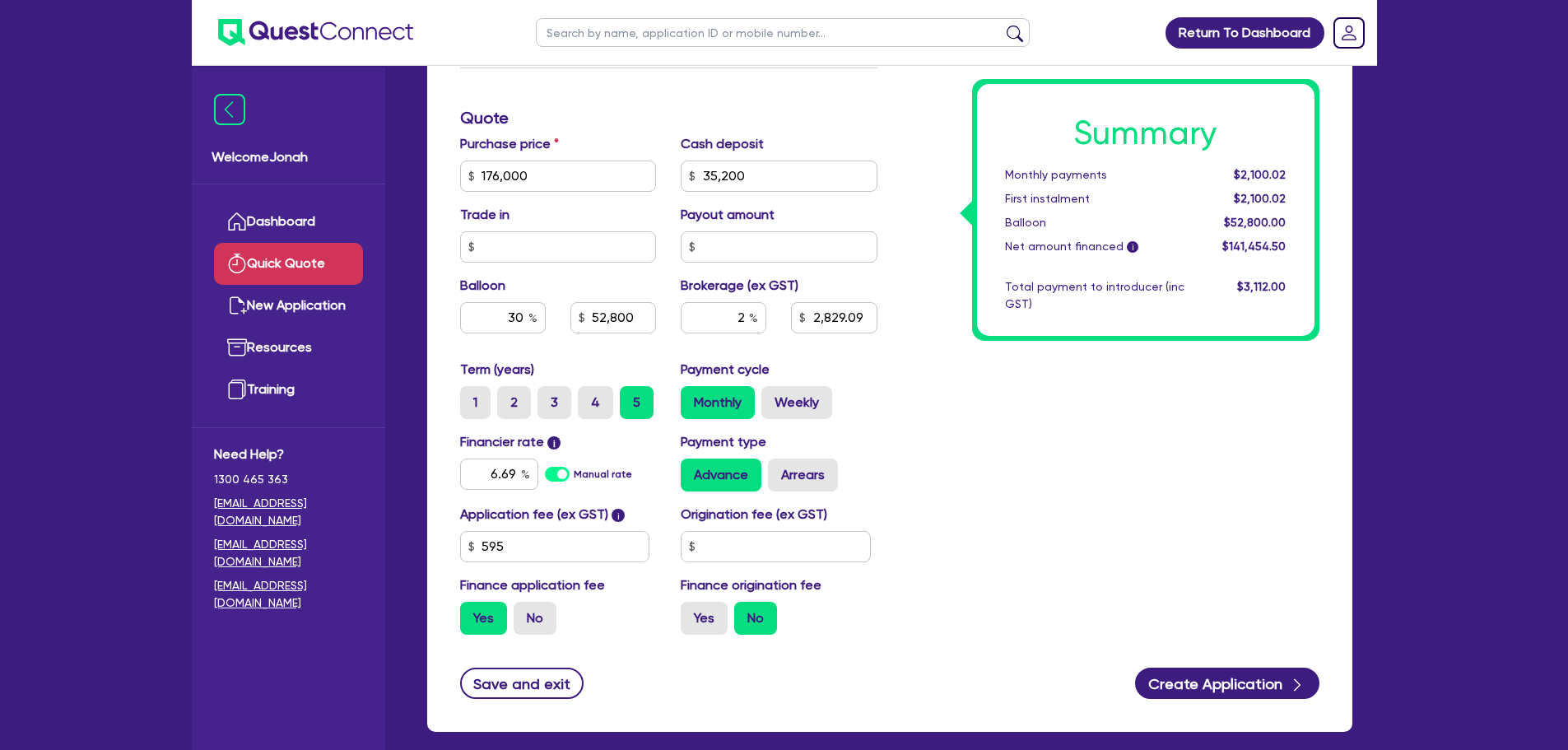
type input "2,829.09"
click at [1270, 543] on div "Summary Monthly payments $2,100.02 First instalment $2,100.02 Balloon $52,800.0…" at bounding box center [1111, 118] width 443 height 1060
click at [741, 320] on input "2" at bounding box center [724, 317] width 86 height 31
click at [750, 323] on div "2" at bounding box center [724, 317] width 86 height 31
click at [1007, 530] on div "Summary Monthly payments $2,086.43 First instalment $2,086.43 Balloon $52,800.0…" at bounding box center [1111, 118] width 443 height 1060
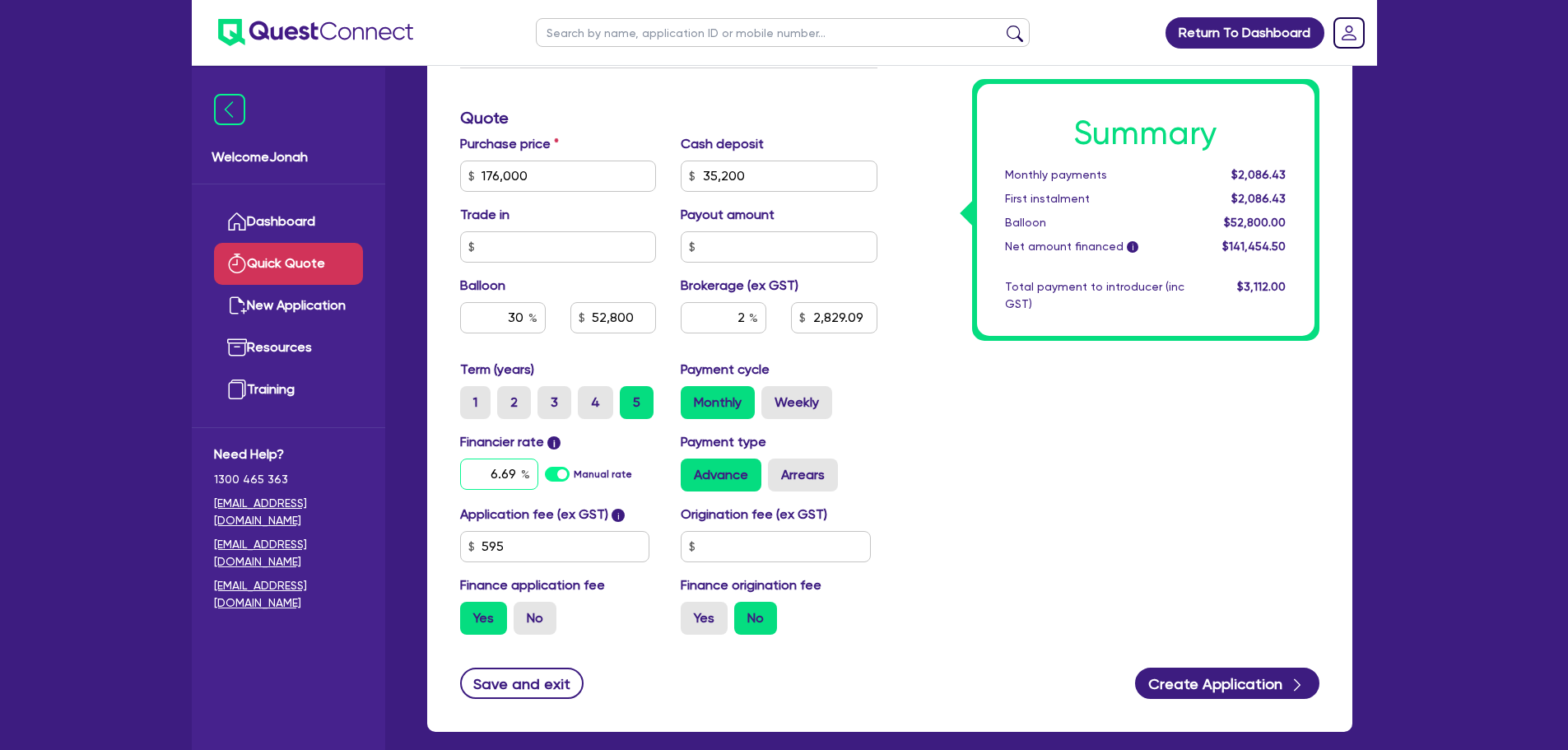
click at [516, 472] on input "6.69" at bounding box center [499, 474] width 78 height 31
type input "52,800"
type input "2,829.09"
type input "6.6"
type input "52,800"
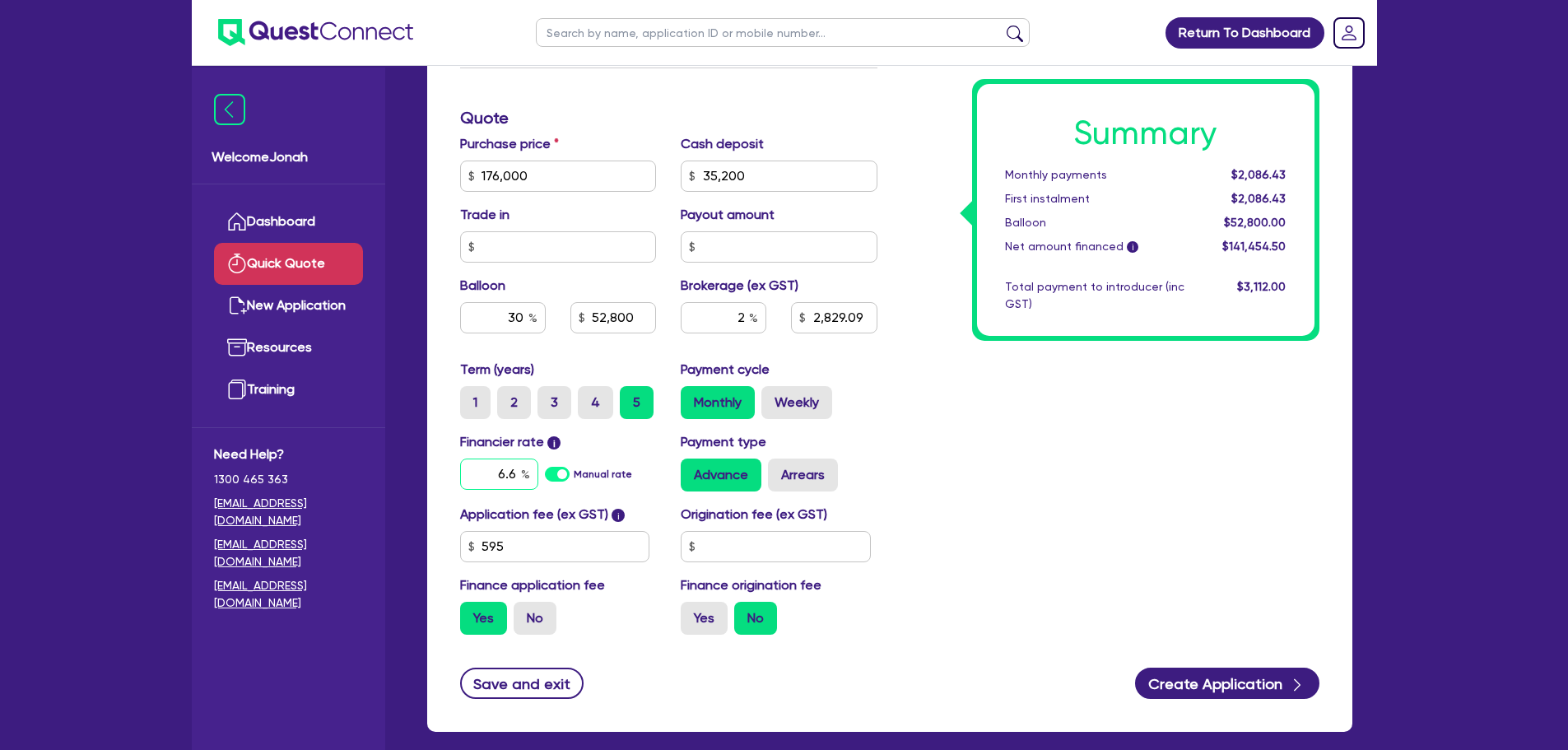
type input "2,829.09"
type input "52,800"
type input "2,829.09"
type input "6."
type input "52,800"
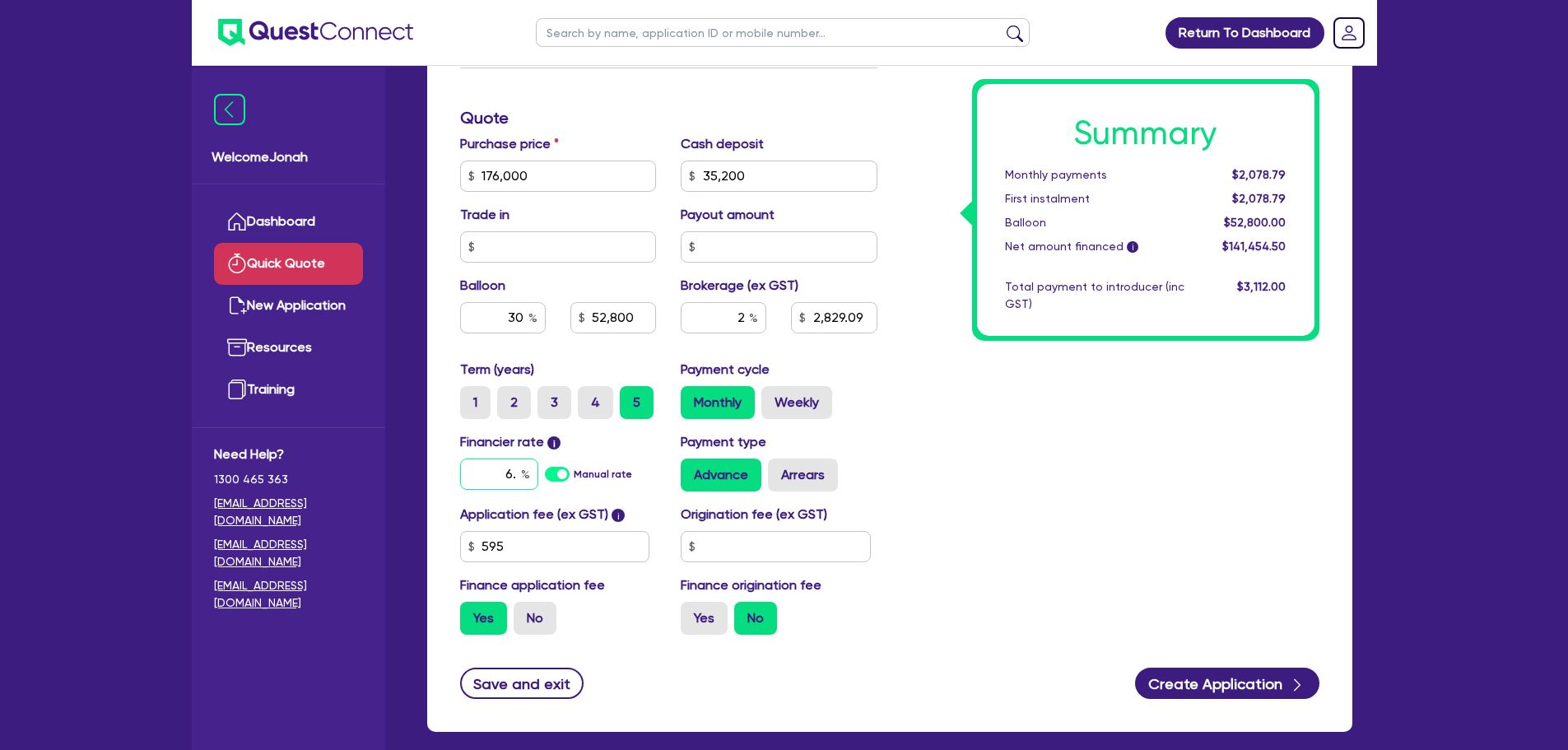
type input "2,829.09"
type input "6.8"
type input "52,800"
type input "2,829.09"
type input "6.85"
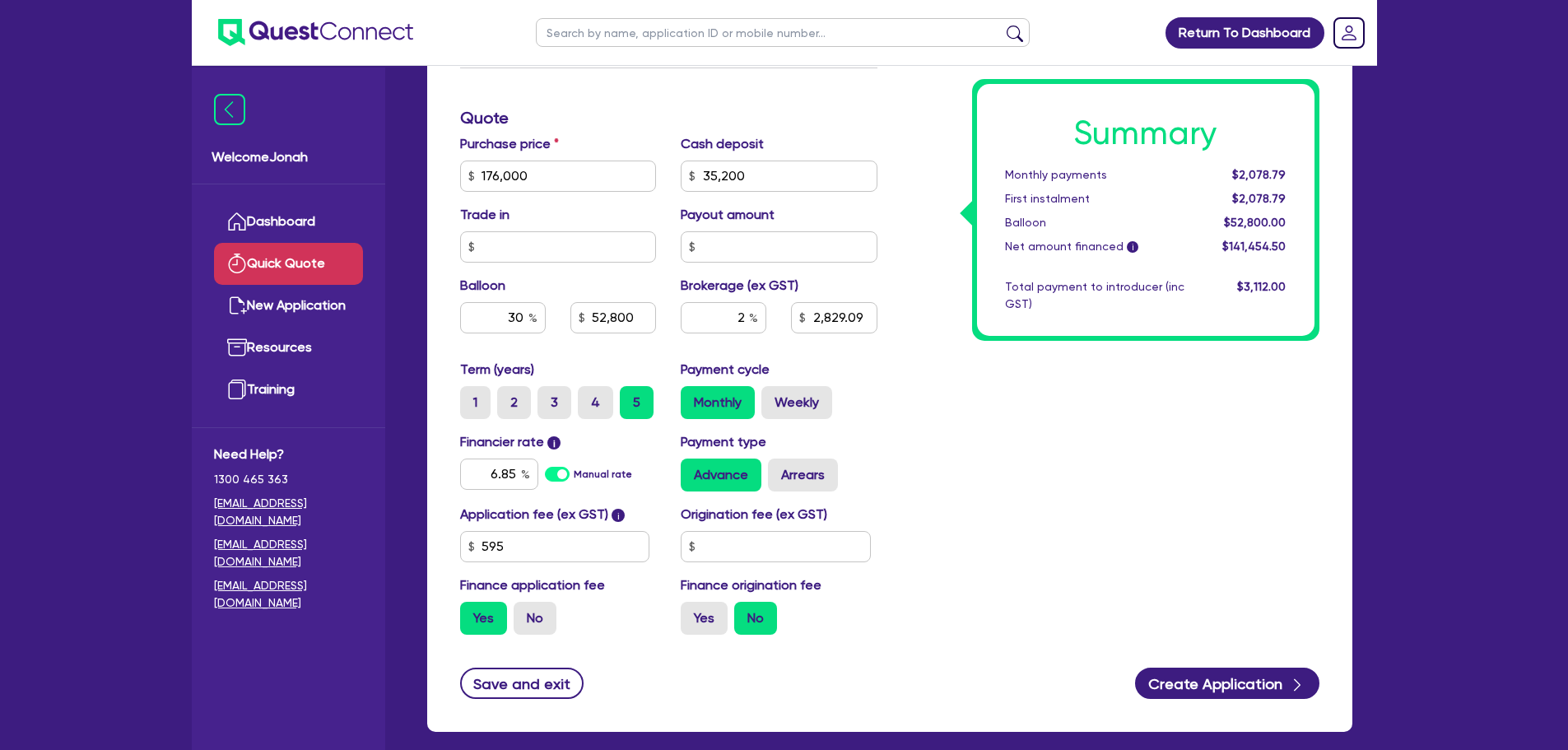
type input "52,800"
type input "2,829.09"
type input "52,800"
type input "2,829.09"
click at [1188, 515] on div "Summary Monthly payments $2,100.02 First instalment $2,100.02 Balloon $52,800.0…" at bounding box center [1111, 118] width 443 height 1060
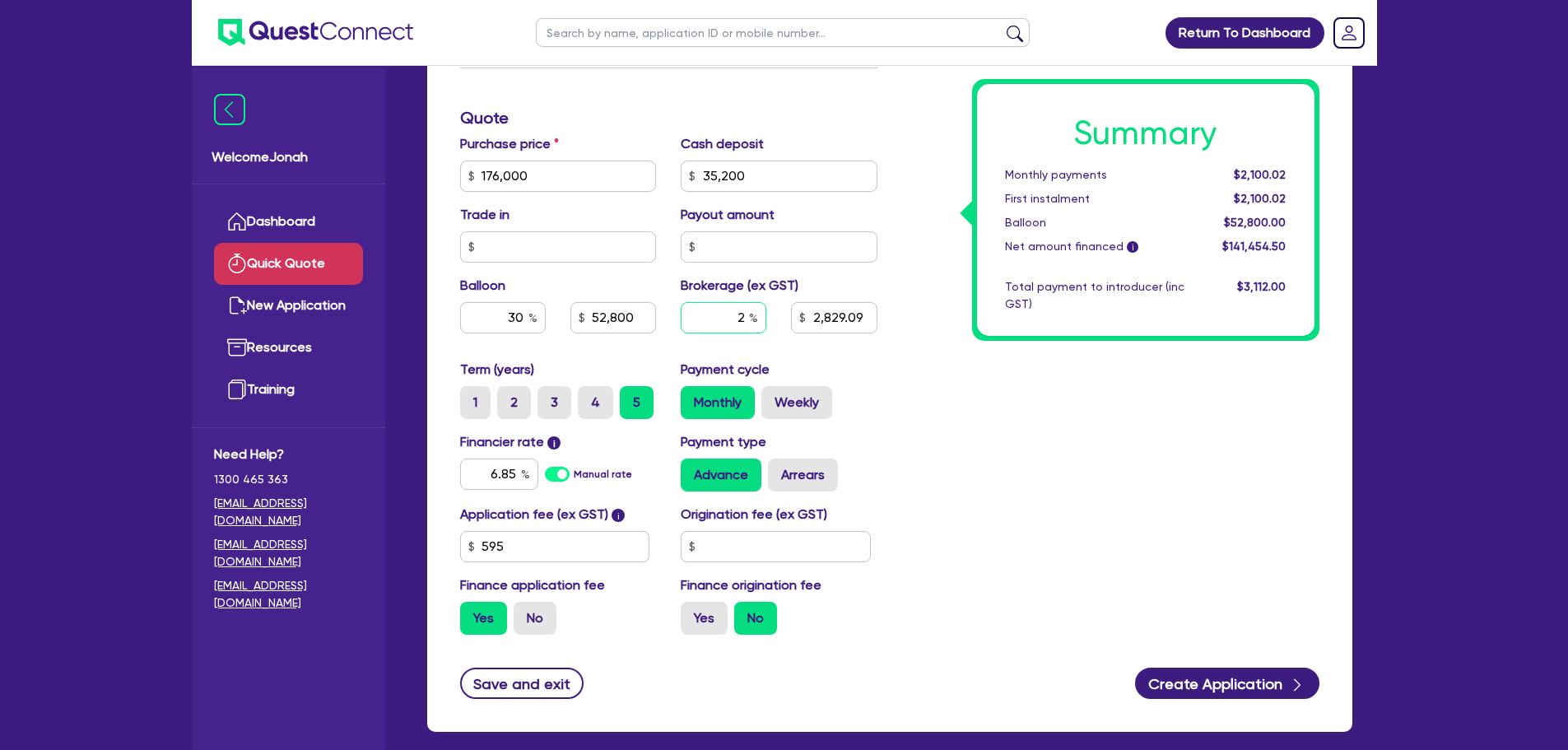
click at [740, 315] on input "2" at bounding box center [724, 317] width 86 height 31
click at [752, 317] on div "2" at bounding box center [724, 317] width 86 height 31
type input "52,800"
type input "2,829.09"
type input "52,800"
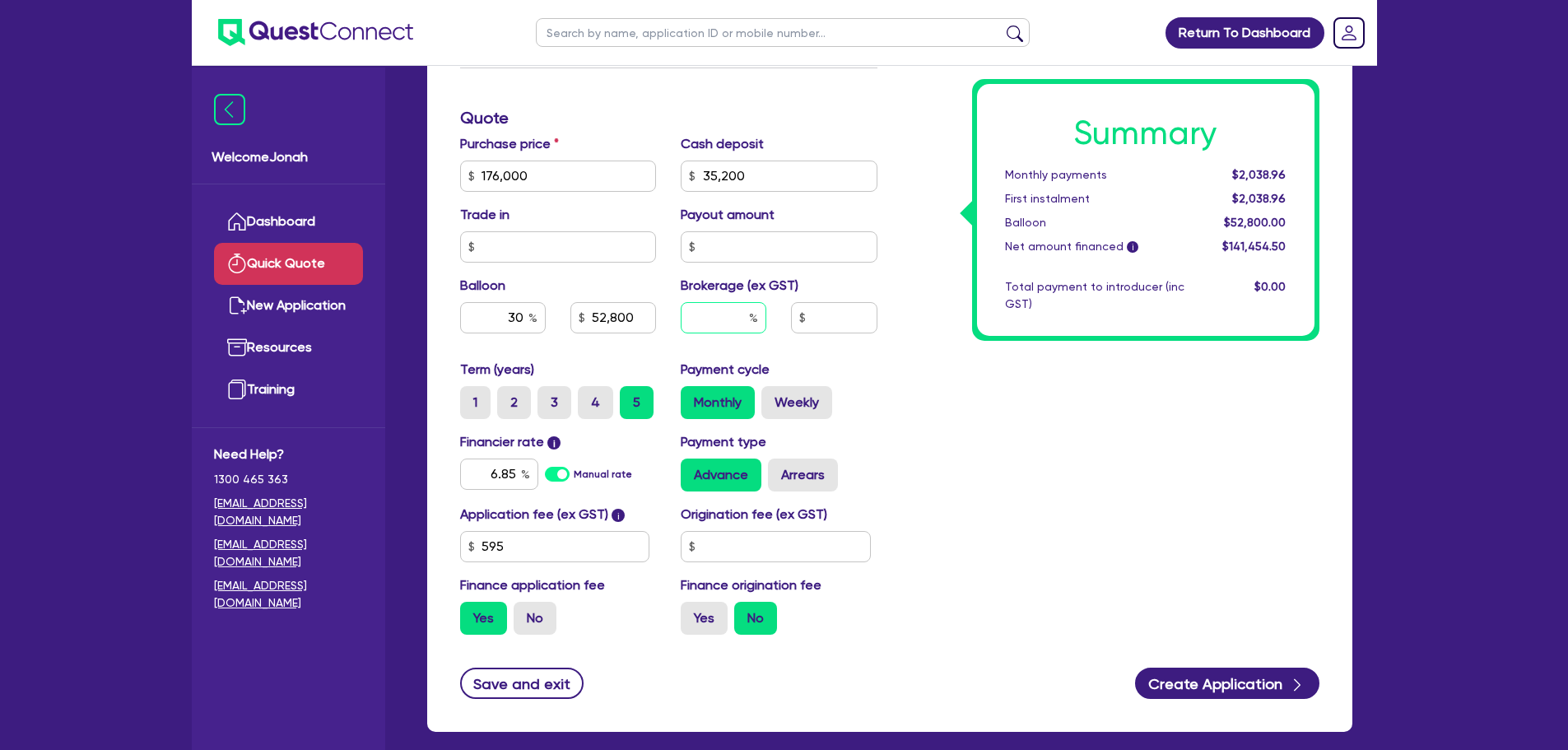
type input "52,800"
type input "1"
type input "52,800"
type input "1,414.55"
click at [895, 345] on div "Summary Monthly payments $2,038.96 First instalment $2,038.96 Balloon $52,800.0…" at bounding box center [1111, 118] width 443 height 1060
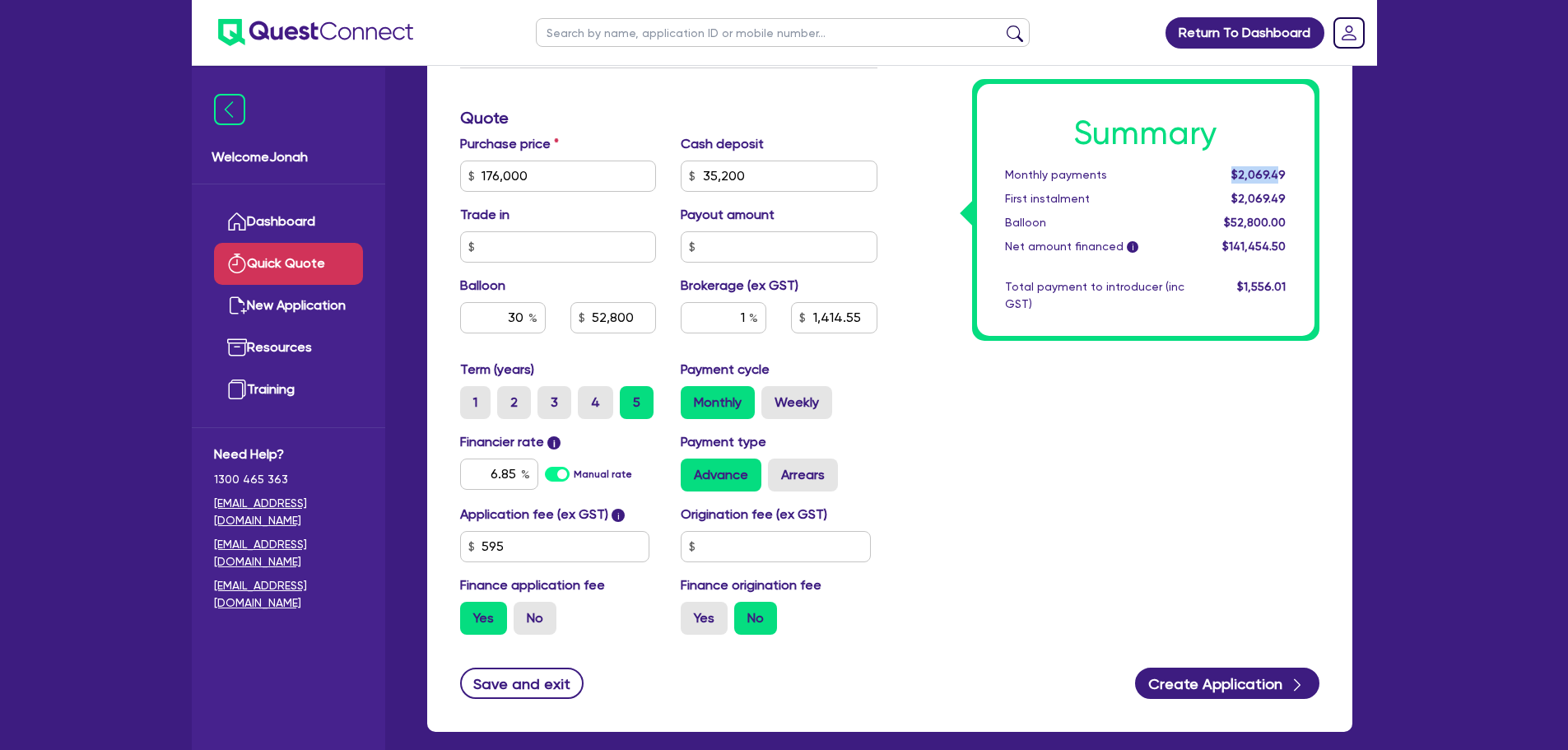
drag, startPoint x: 1235, startPoint y: 177, endPoint x: 1271, endPoint y: 188, distance: 37.6
click at [1280, 176] on div "$2,069.49" at bounding box center [1248, 175] width 102 height 17
drag, startPoint x: 985, startPoint y: 314, endPoint x: 971, endPoint y: 325, distance: 17.8
click at [984, 314] on div "Summary Monthly payments $2,069.49 First instalment $2,069.49 Balloon $52,800.0…" at bounding box center [1145, 209] width 338 height 252
drag, startPoint x: 746, startPoint y: 316, endPoint x: 716, endPoint y: 315, distance: 30.0
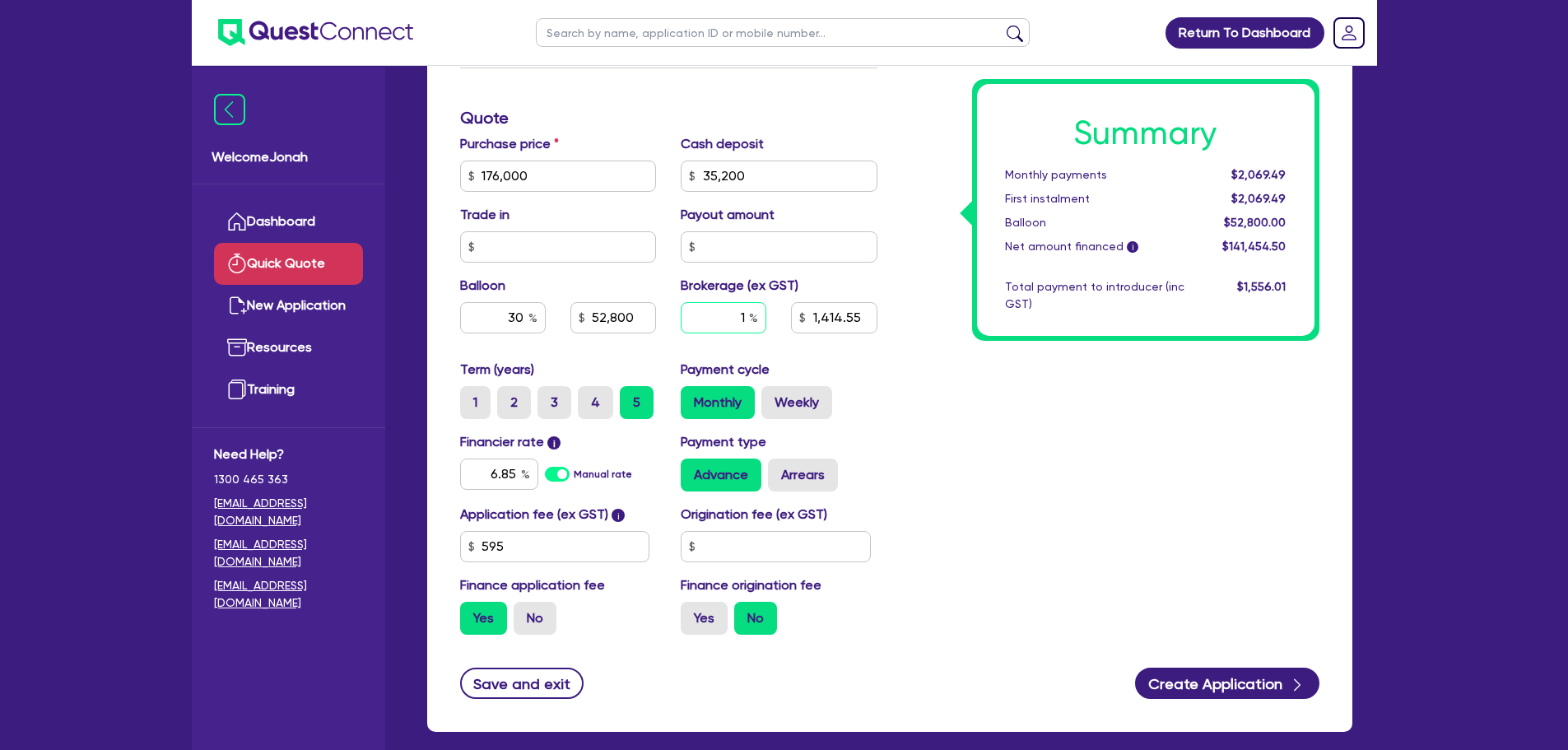
click at [717, 315] on input "1" at bounding box center [724, 317] width 86 height 31
type input "52,800"
type input "2"
type input "1,414.55"
type input "2"
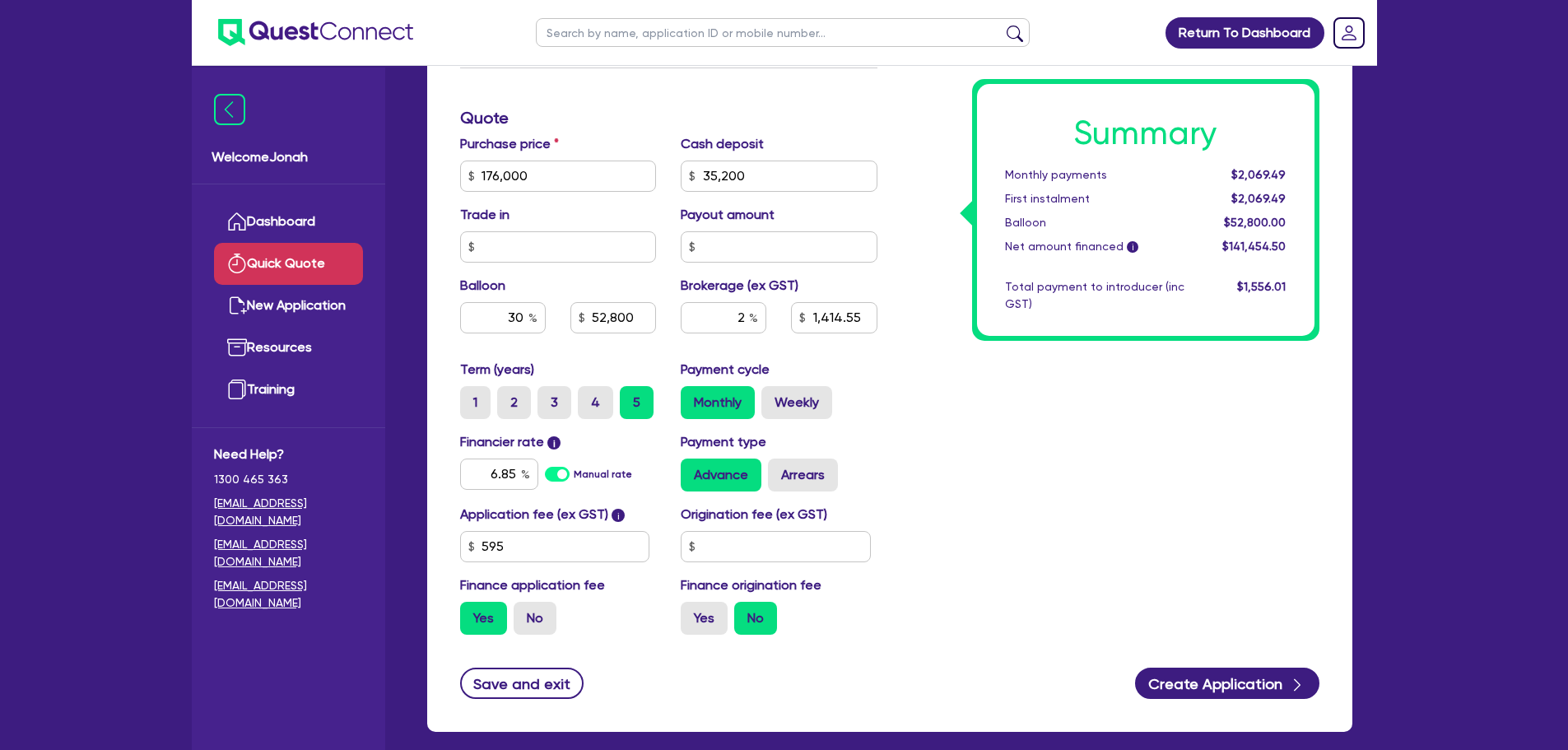
type input "52,800"
type input "1,414.55"
click at [1072, 468] on div "Summary Monthly payments $2,069.49 First instalment $2,069.49 Balloon $52,800.0…" at bounding box center [1111, 118] width 443 height 1060
type input "52,800"
type input "2,829.09"
